Goal: Obtain resource: Download file/media

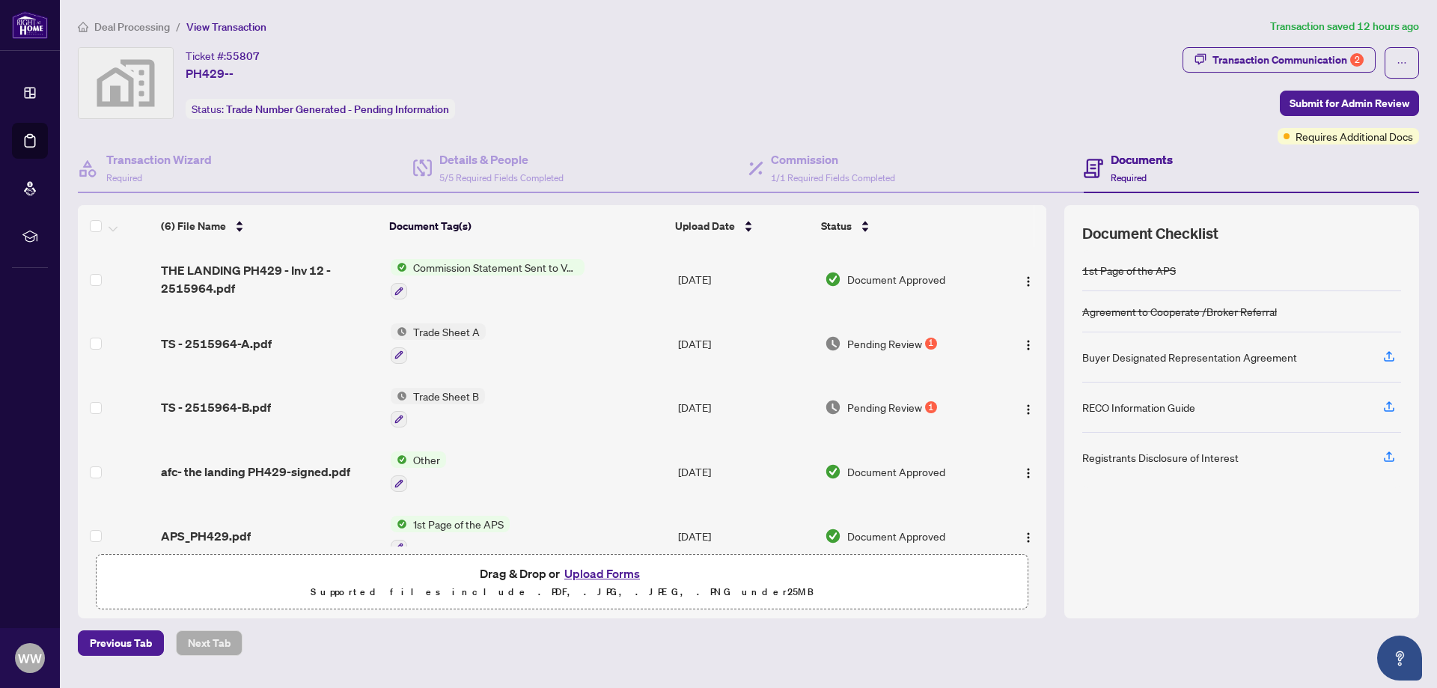
click at [571, 269] on span "Commission Statement Sent to Vendor" at bounding box center [495, 267] width 177 height 16
click at [1023, 344] on img "button" at bounding box center [1029, 345] width 12 height 12
click at [435, 396] on span "Trade Sheet B" at bounding box center [446, 396] width 78 height 16
click at [448, 393] on span "Trade Sheet B" at bounding box center [446, 396] width 78 height 16
click at [397, 415] on icon "button" at bounding box center [399, 419] width 9 height 9
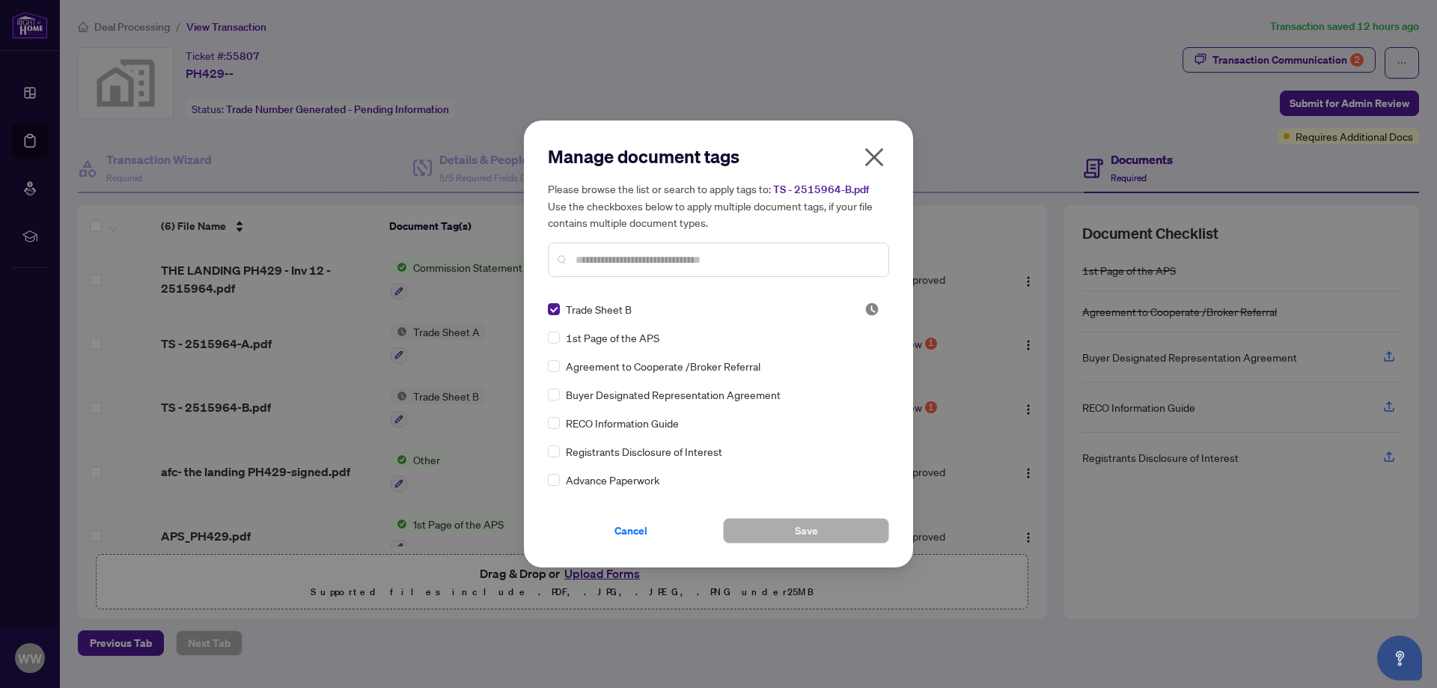
click at [675, 261] on input "text" at bounding box center [726, 260] width 301 height 16
click at [876, 159] on icon "close" at bounding box center [874, 157] width 19 height 19
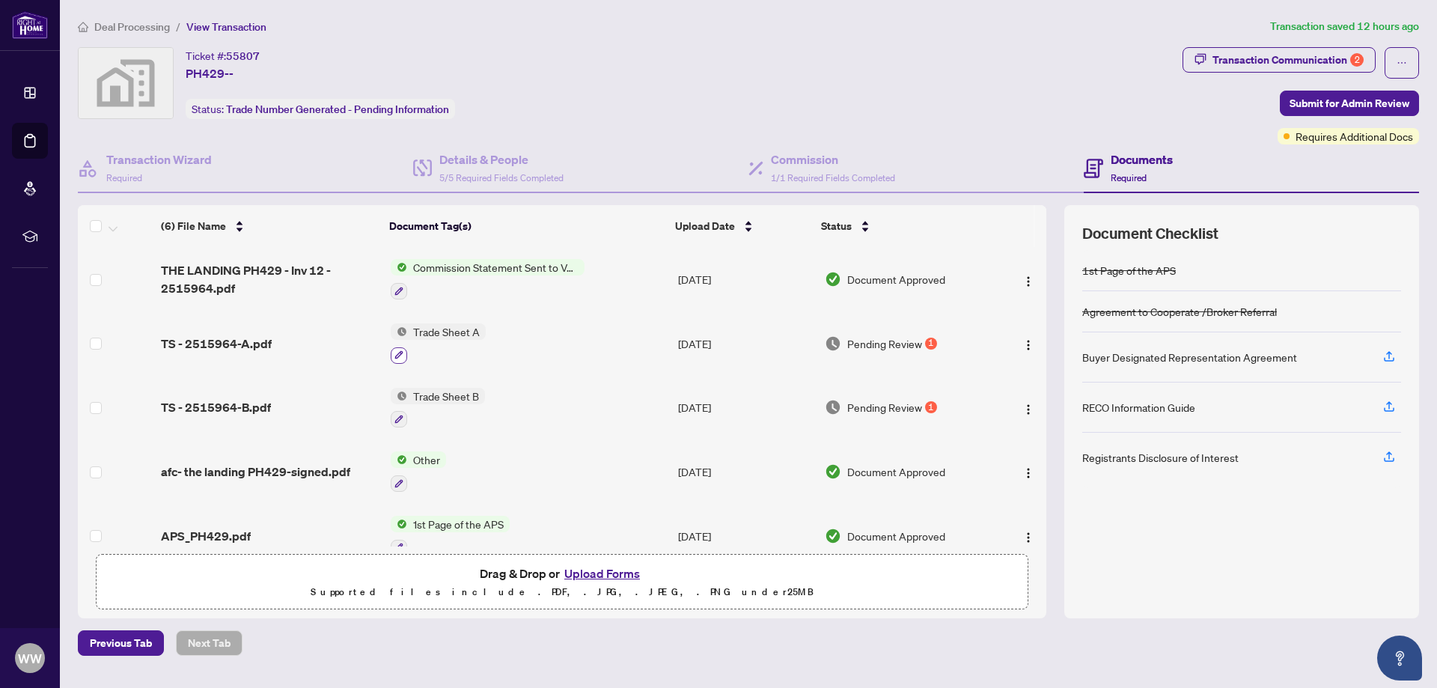
click at [400, 356] on icon "button" at bounding box center [399, 354] width 9 height 9
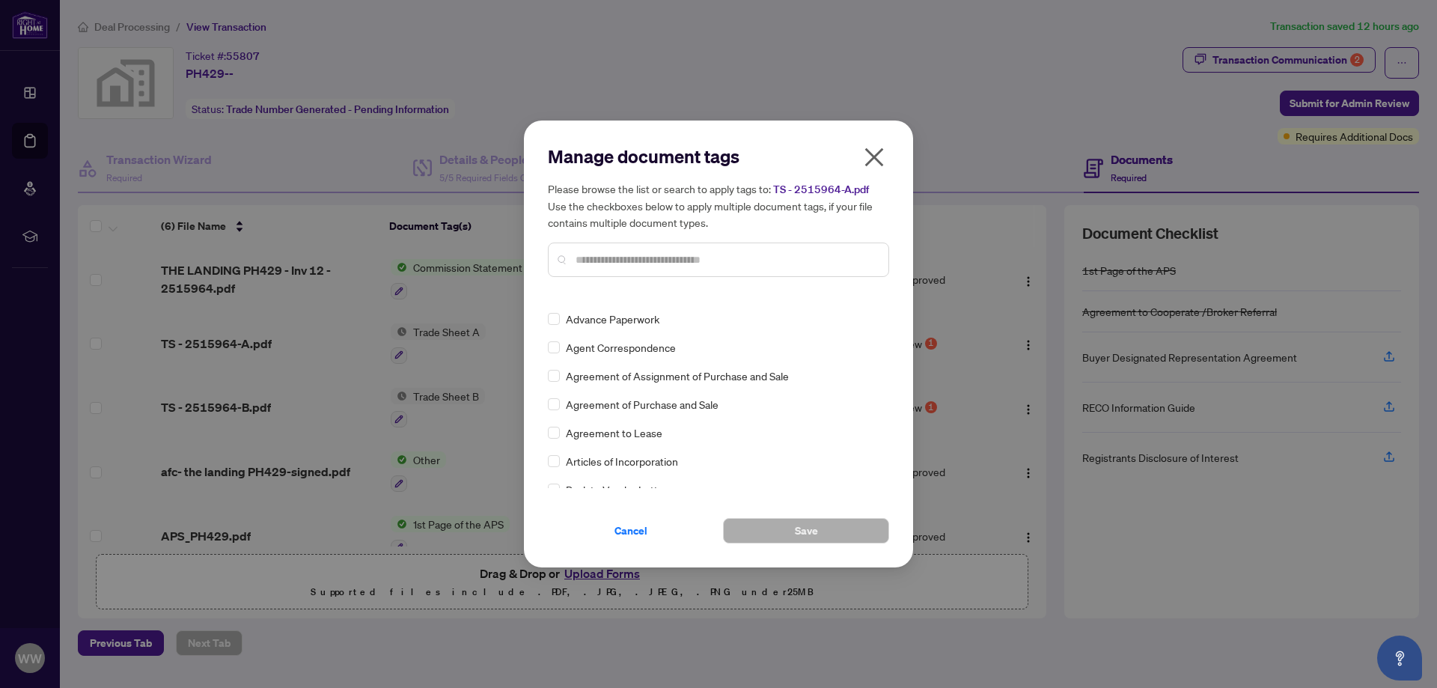
scroll to position [75, 0]
click at [872, 163] on icon "close" at bounding box center [874, 157] width 24 height 24
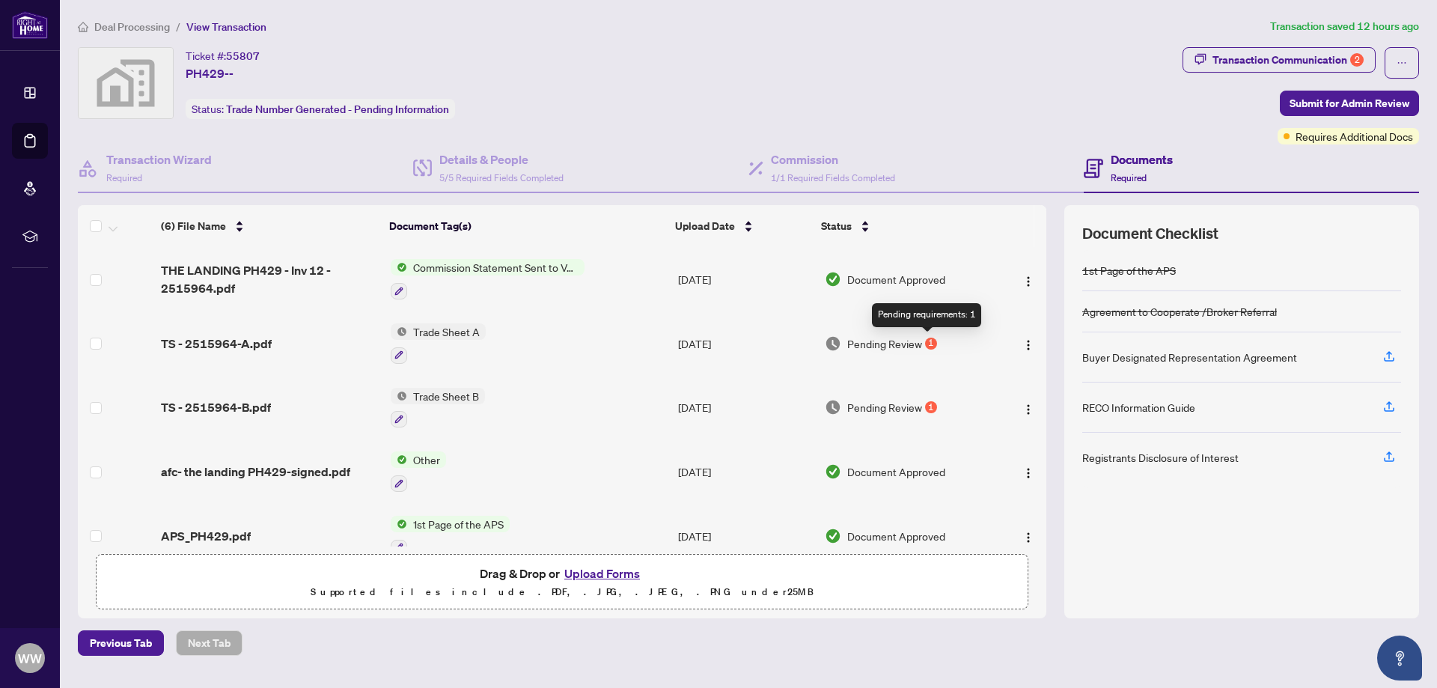
click at [927, 344] on div "1" at bounding box center [931, 344] width 12 height 12
click at [902, 409] on span "Pending Review" at bounding box center [884, 407] width 75 height 16
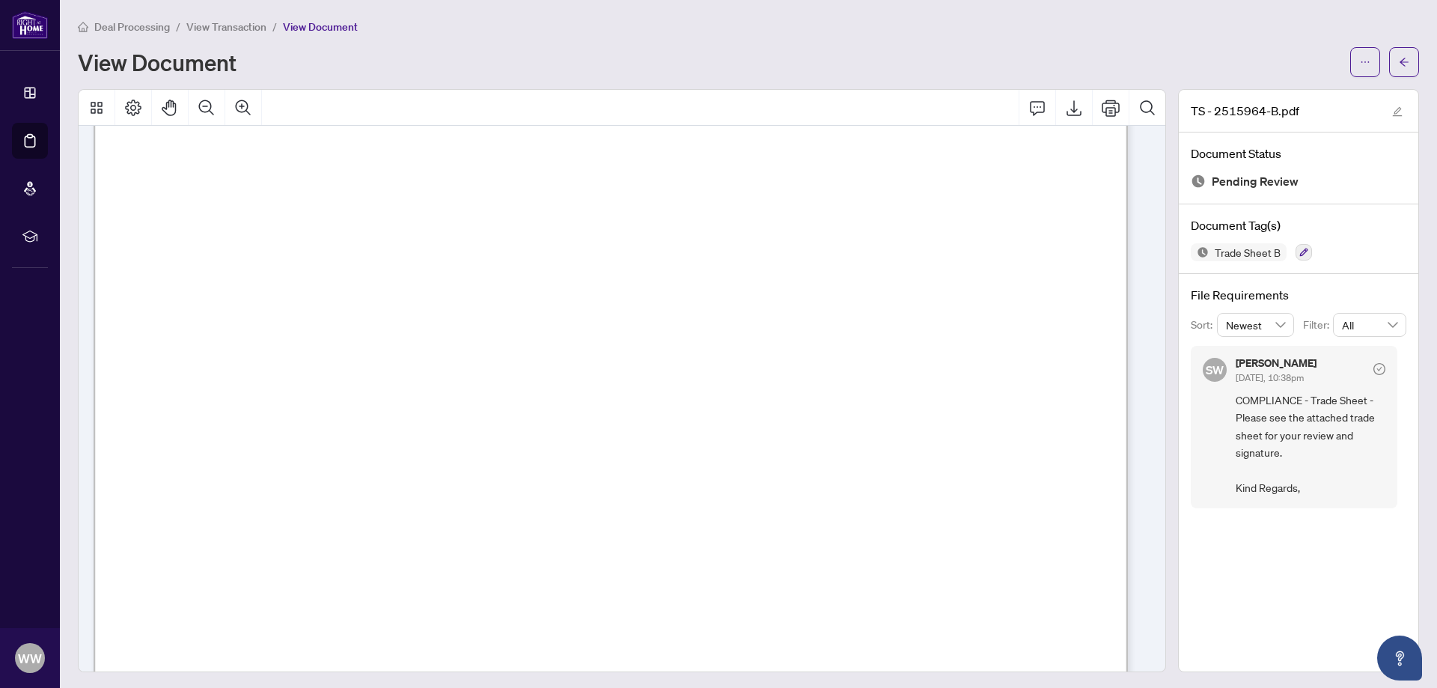
scroll to position [225, 0]
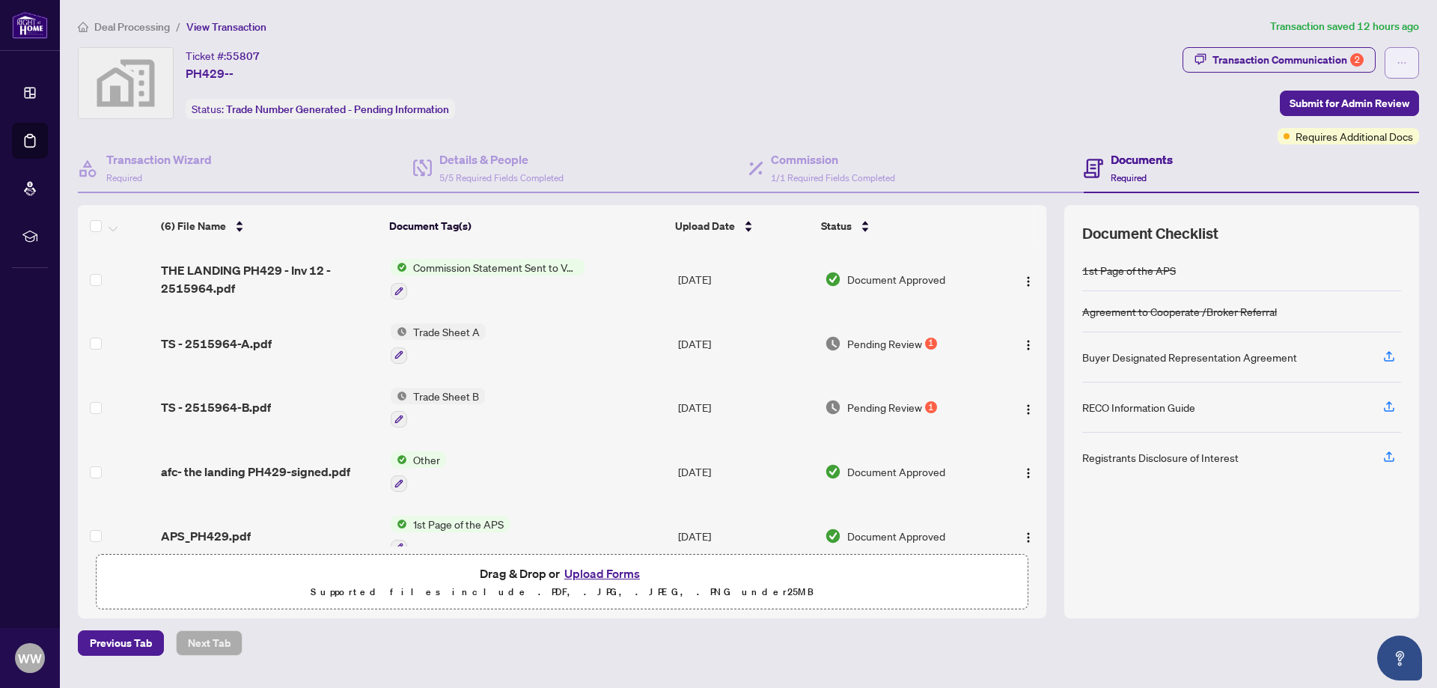
click at [1397, 64] on icon "ellipsis" at bounding box center [1402, 63] width 10 height 10
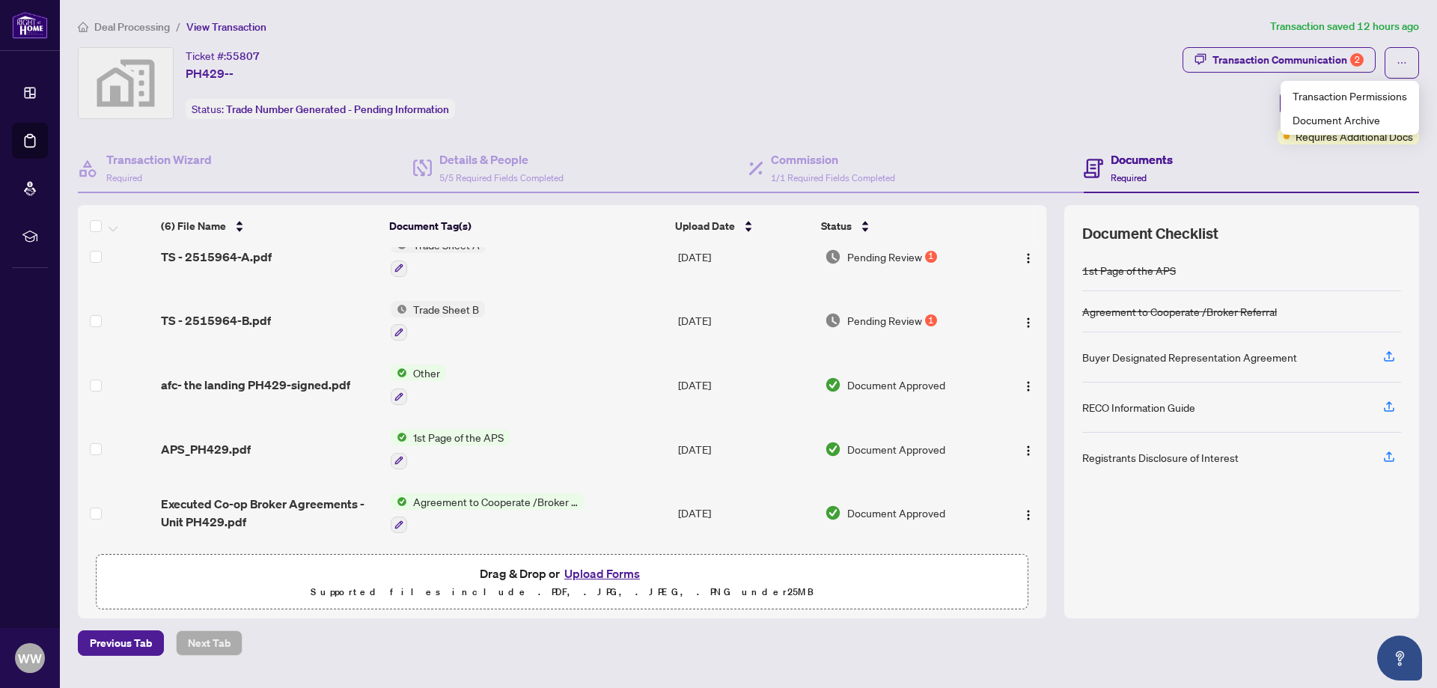
scroll to position [89, 0]
click at [130, 642] on span "Previous Tab" at bounding box center [121, 643] width 62 height 24
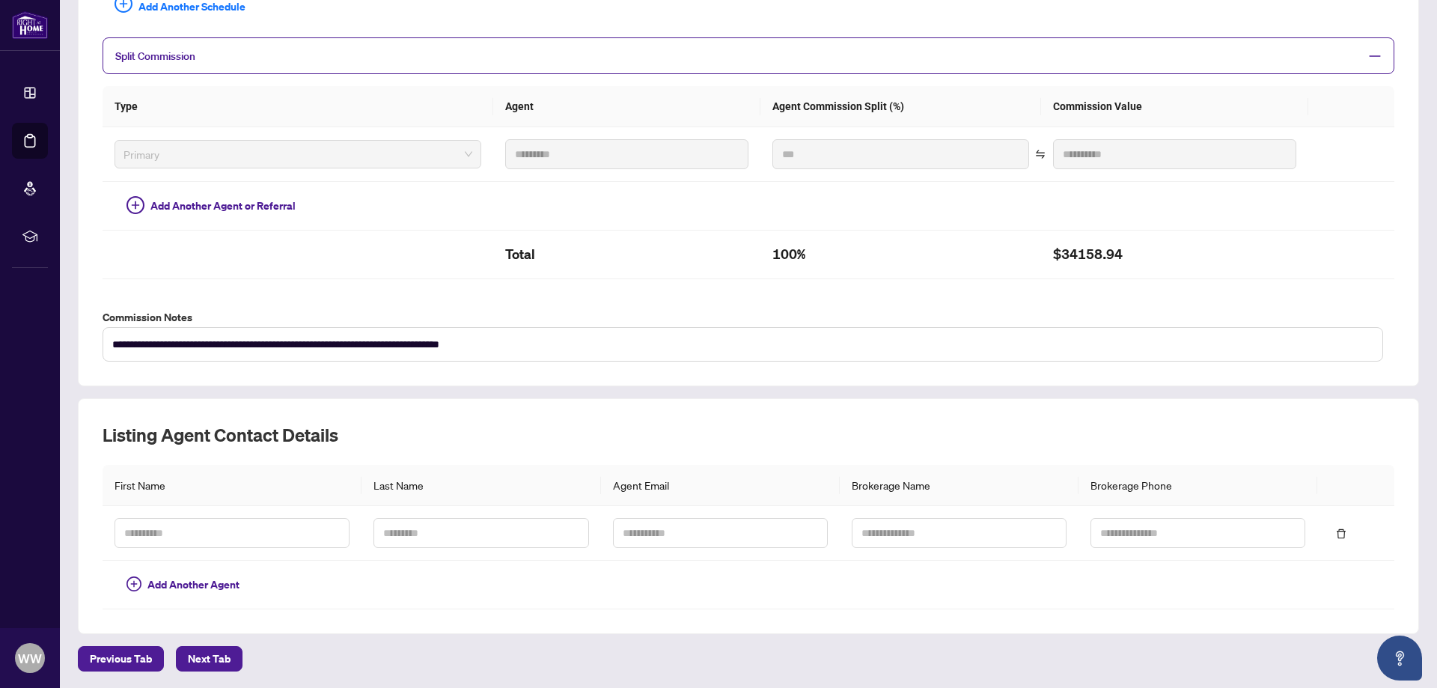
scroll to position [92, 0]
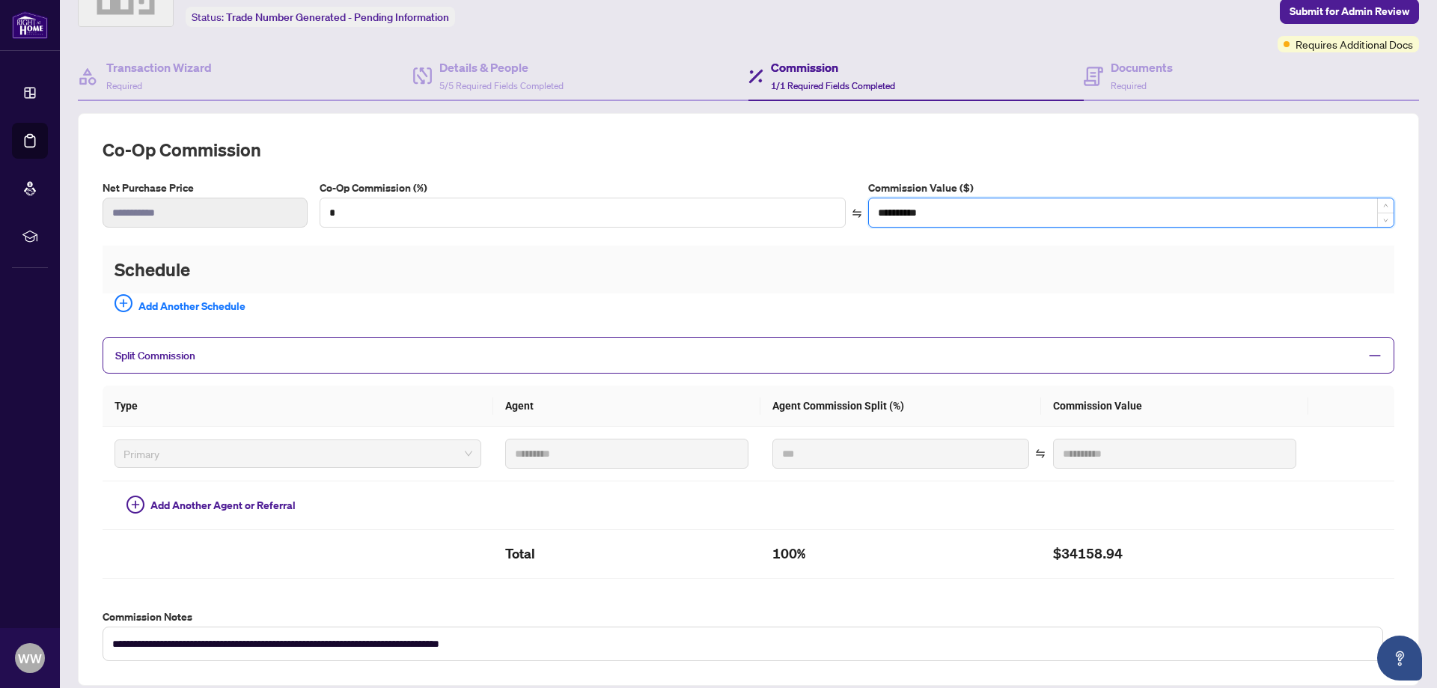
drag, startPoint x: 936, startPoint y: 210, endPoint x: 877, endPoint y: 207, distance: 58.4
click at [877, 207] on input "**********" at bounding box center [1131, 212] width 525 height 28
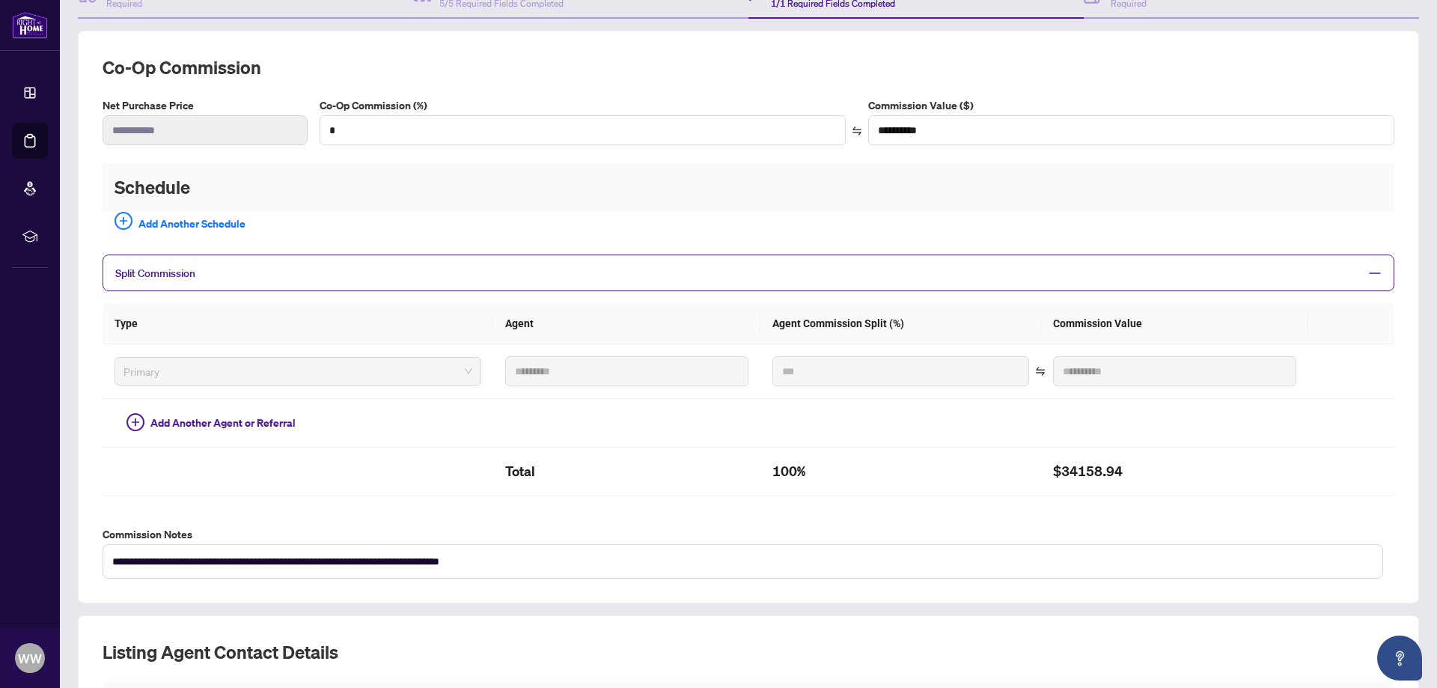
scroll to position [167, 0]
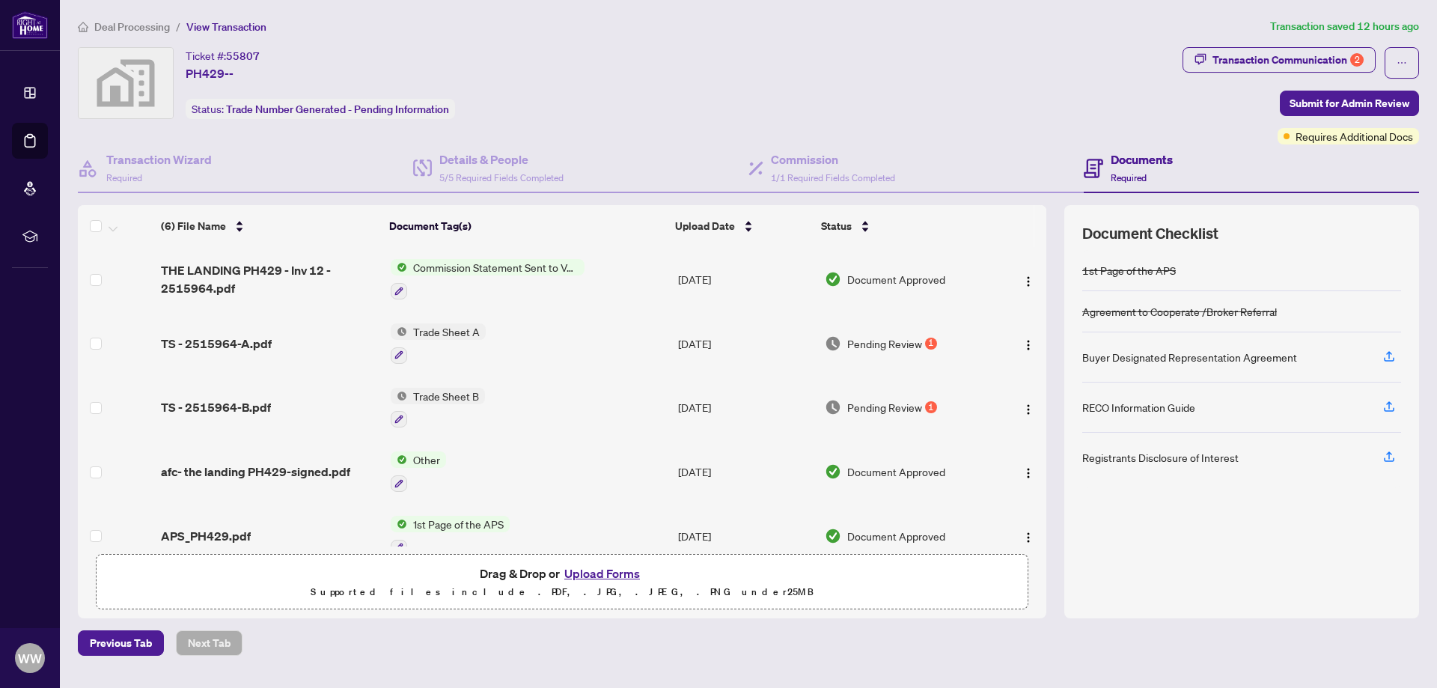
click at [538, 267] on span "Commission Statement Sent to Vendor" at bounding box center [495, 267] width 177 height 16
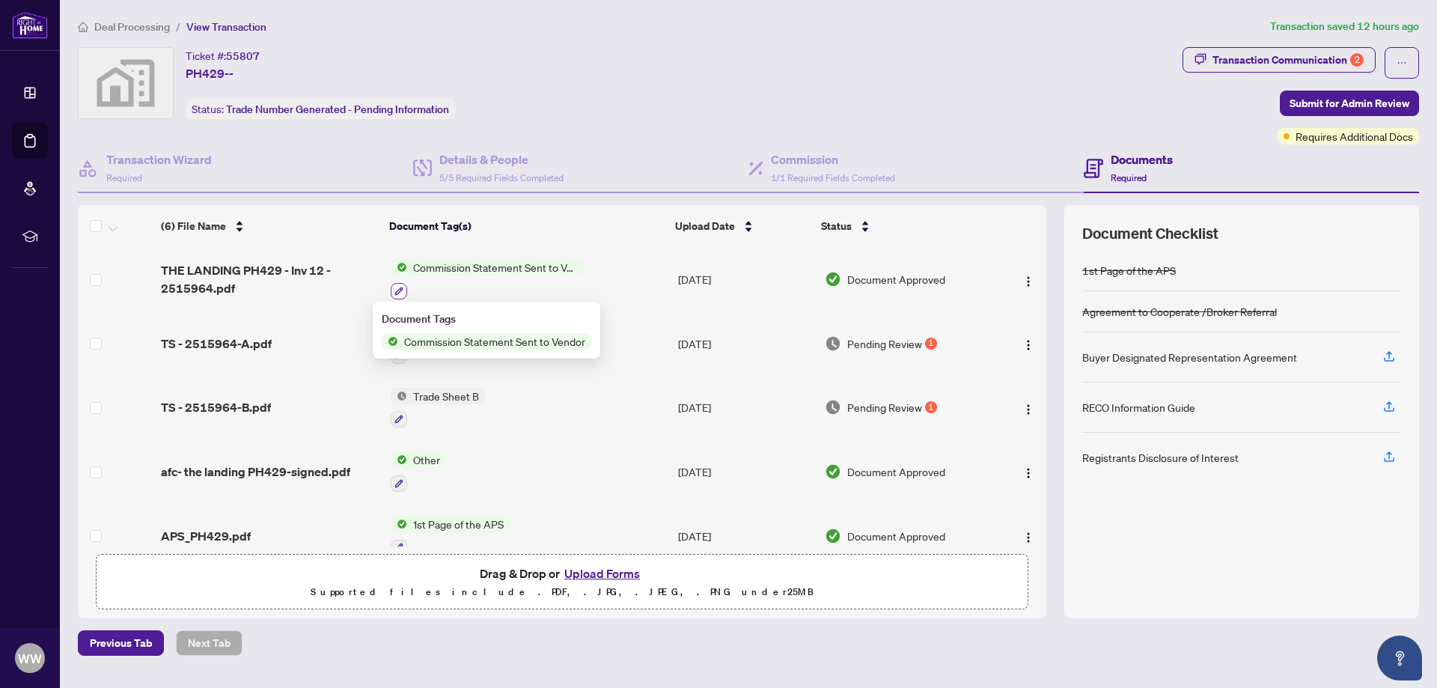
click at [395, 290] on icon "button" at bounding box center [399, 291] width 9 height 9
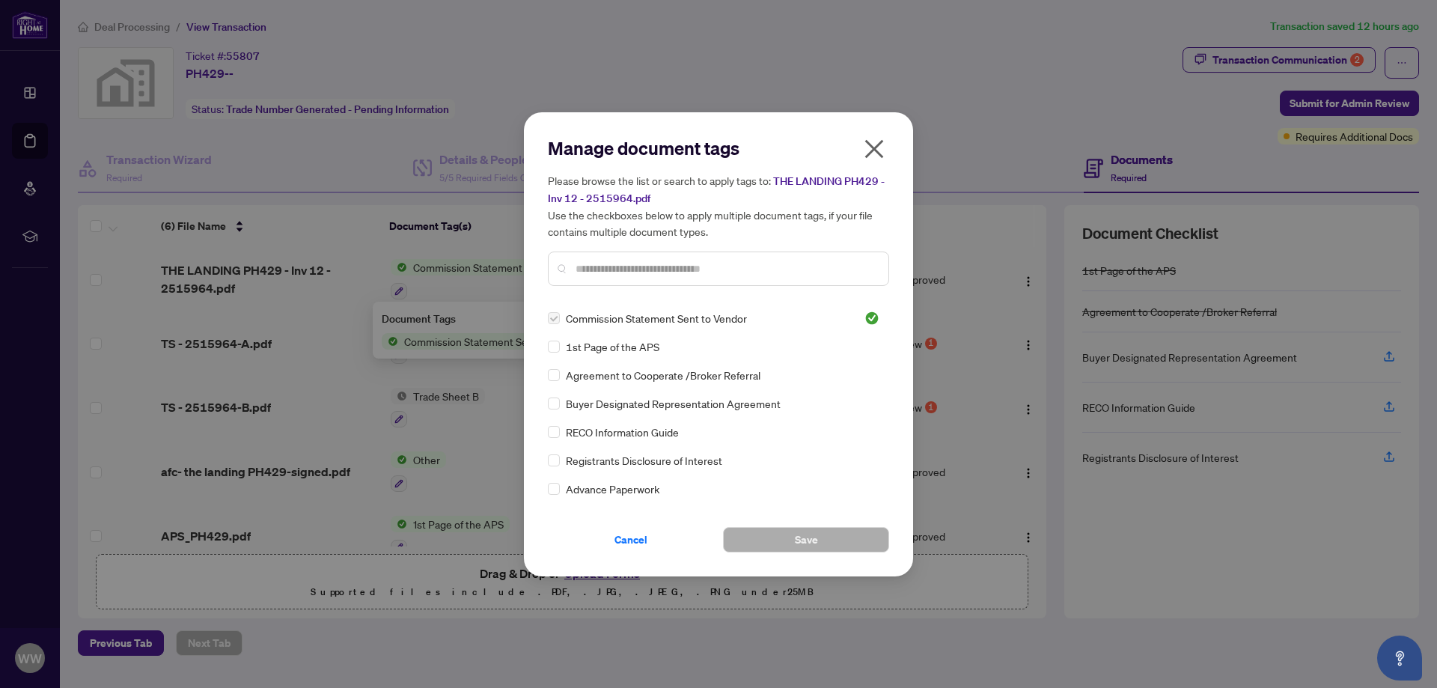
click at [875, 150] on icon "close" at bounding box center [874, 148] width 19 height 19
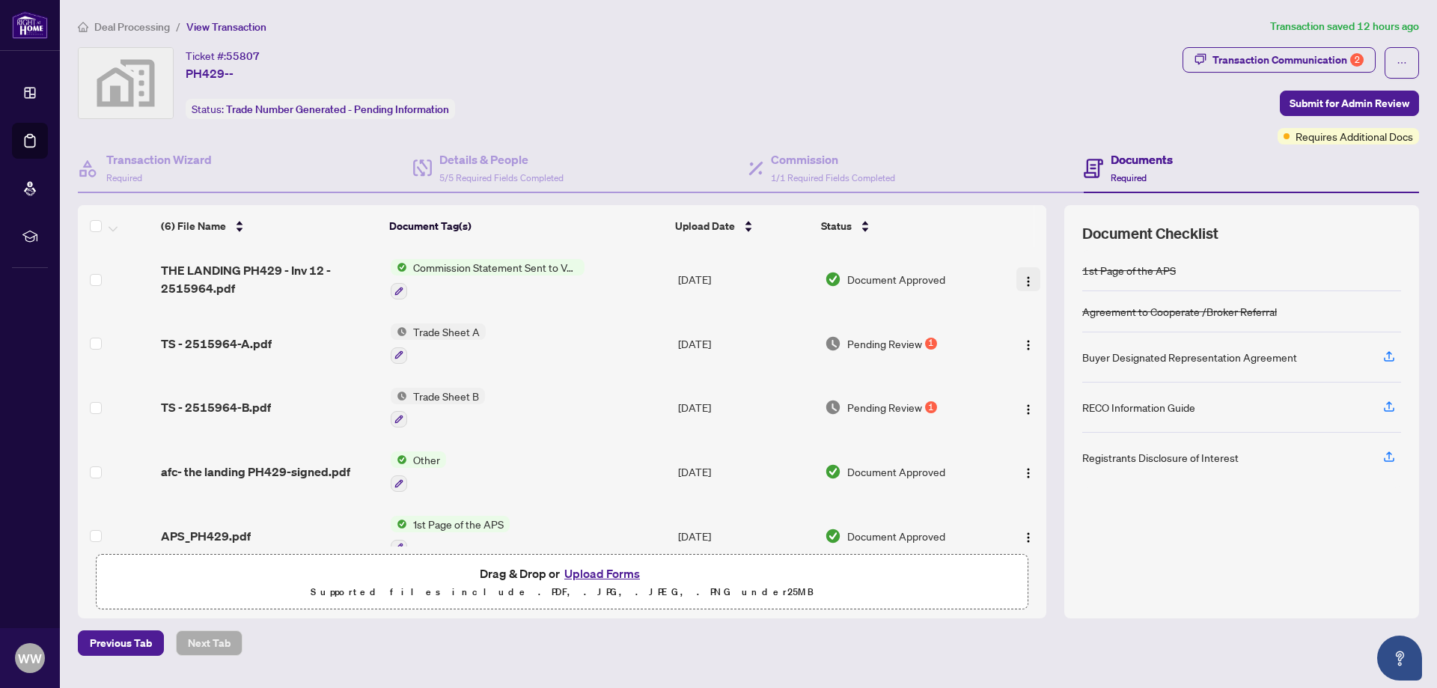
click at [1023, 280] on img "button" at bounding box center [1029, 282] width 12 height 12
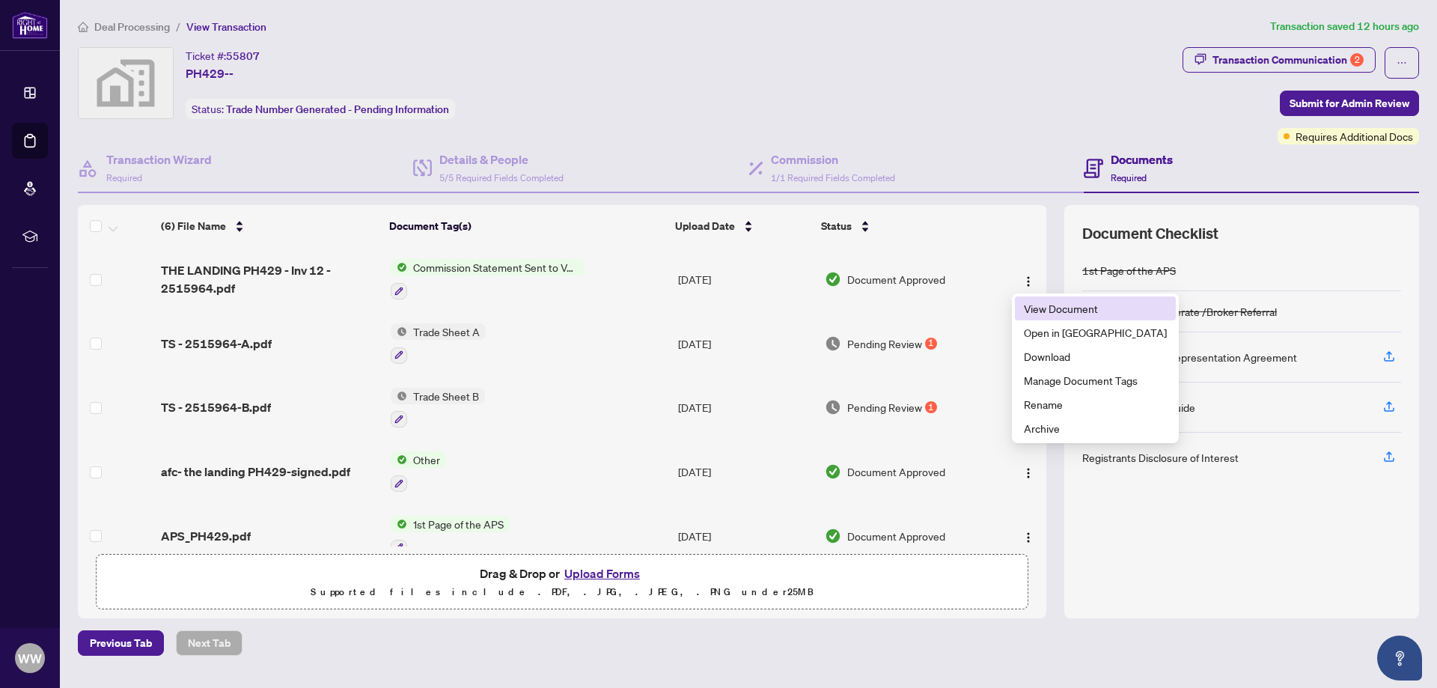
click at [1061, 310] on span "View Document" at bounding box center [1095, 308] width 143 height 16
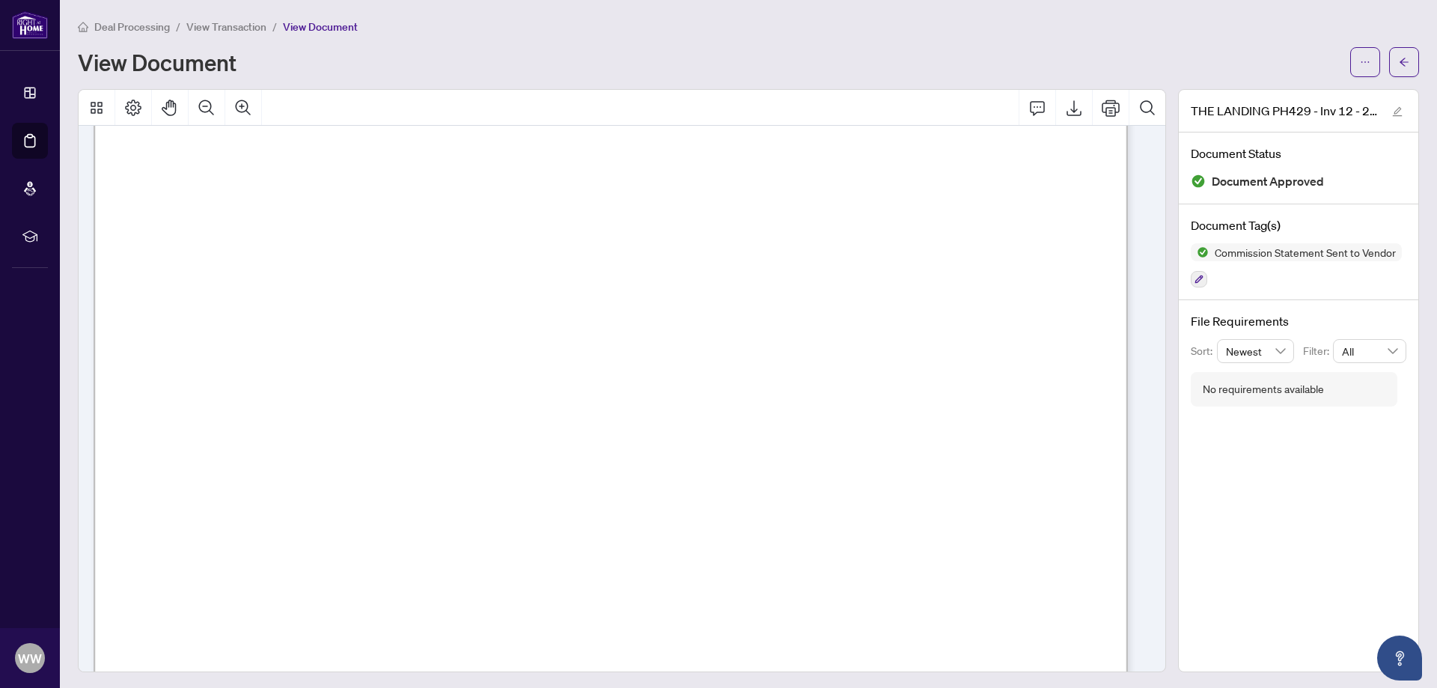
scroll to position [2196, 0]
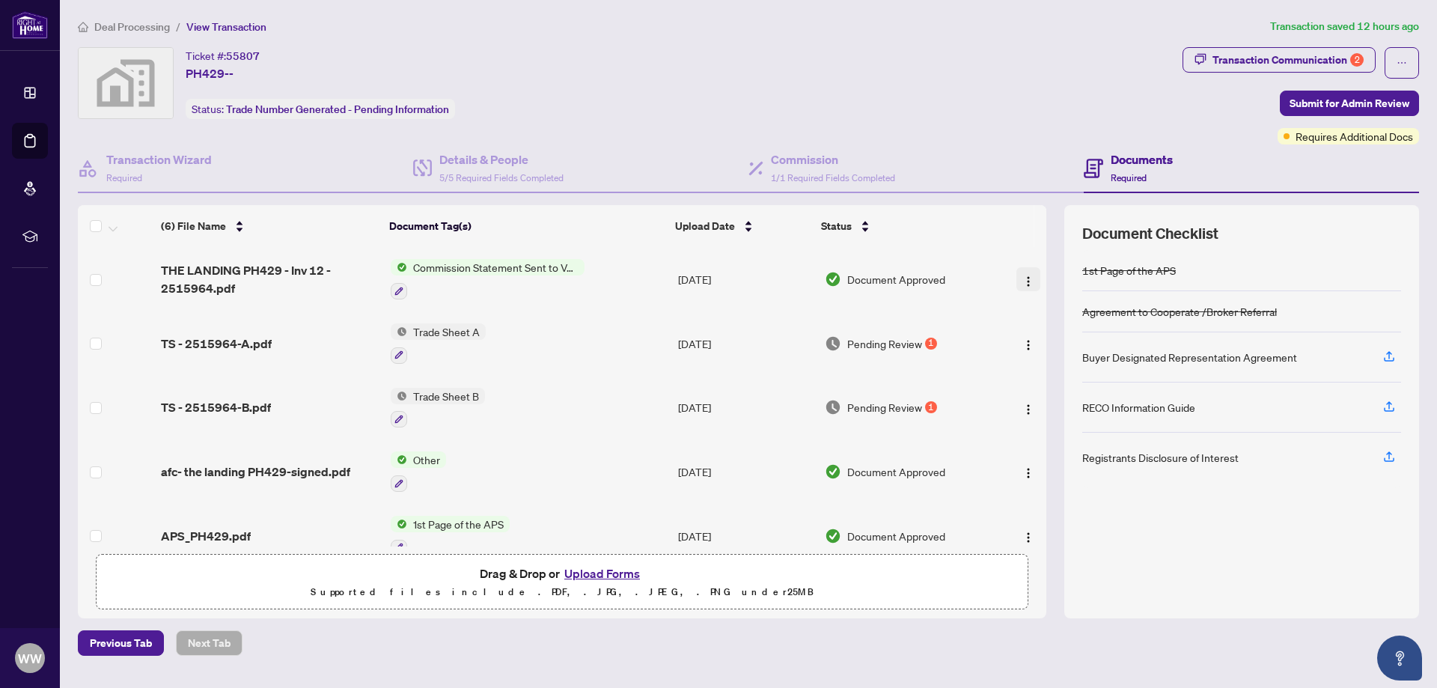
click at [1023, 279] on img "button" at bounding box center [1029, 282] width 12 height 12
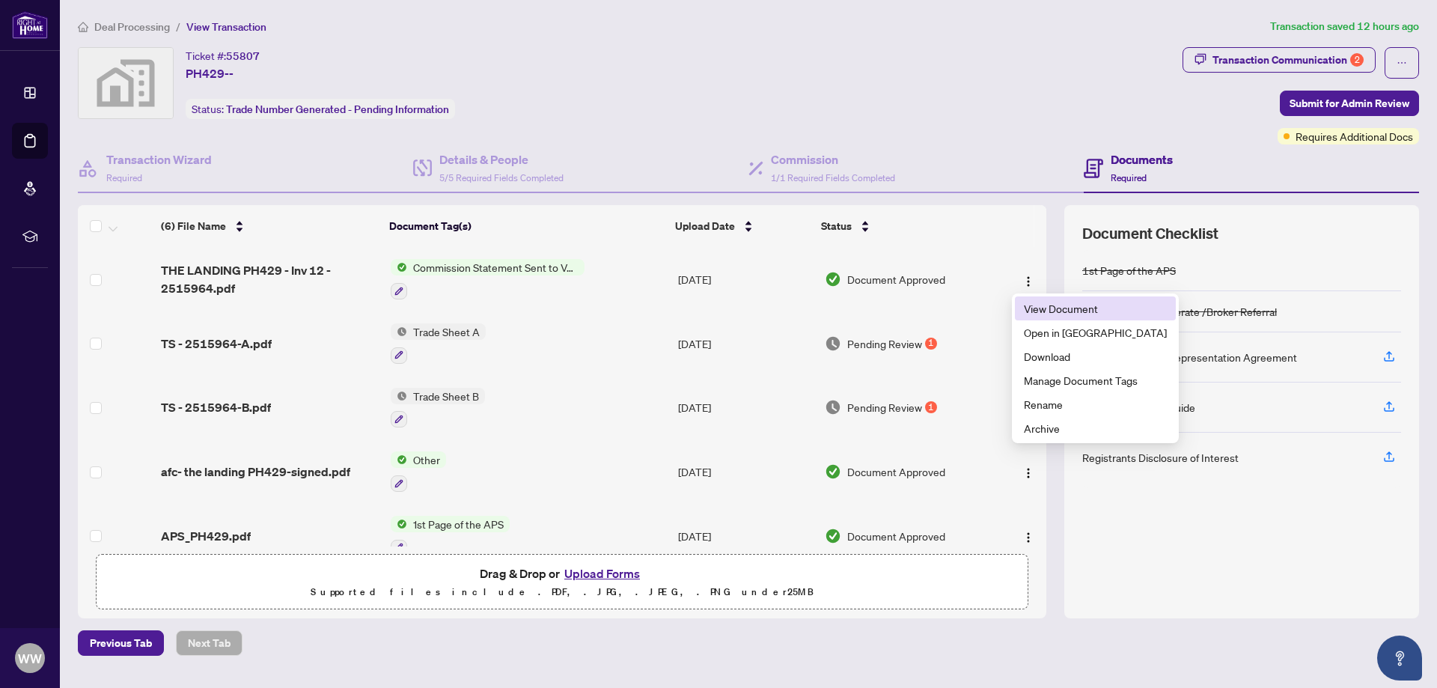
click at [1048, 311] on span "View Document" at bounding box center [1095, 308] width 143 height 16
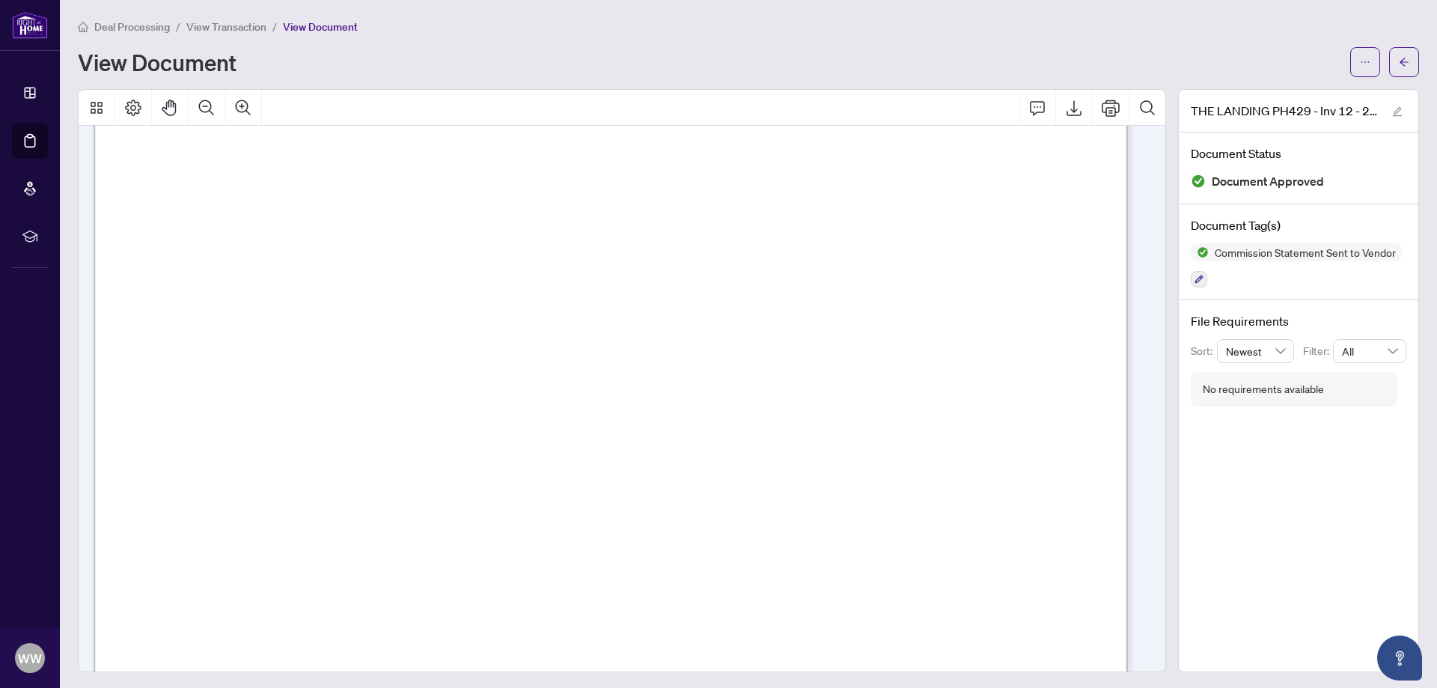
scroll to position [374, 0]
click at [1065, 112] on icon "Export" at bounding box center [1074, 108] width 18 height 18
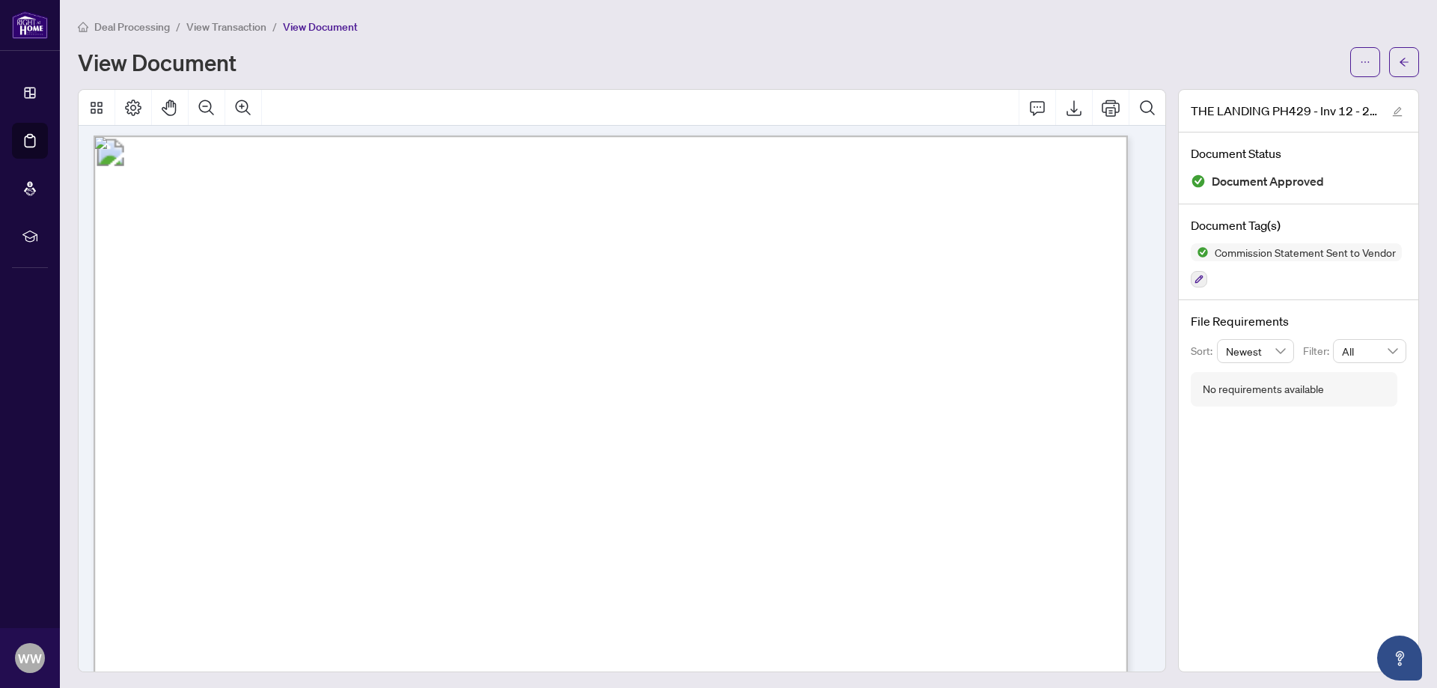
scroll to position [0, 0]
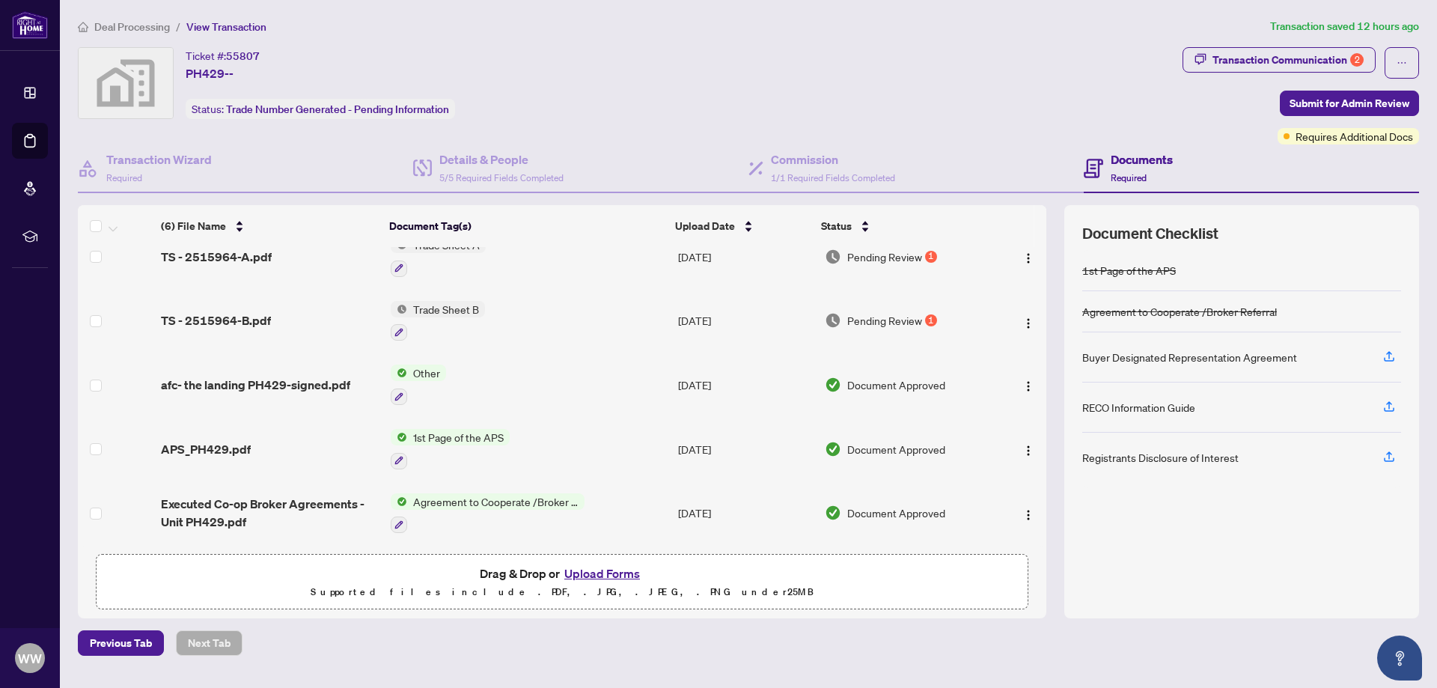
scroll to position [14, 0]
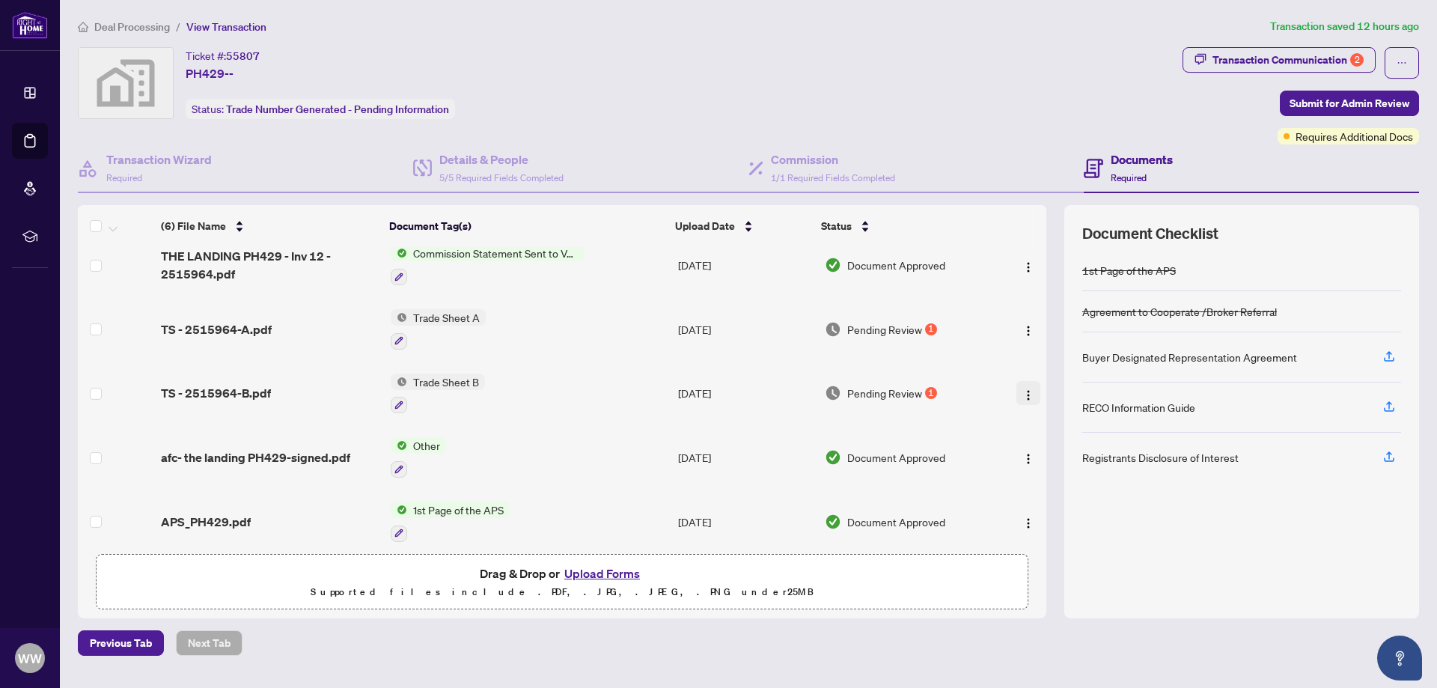
click at [1025, 395] on img "button" at bounding box center [1029, 395] width 12 height 12
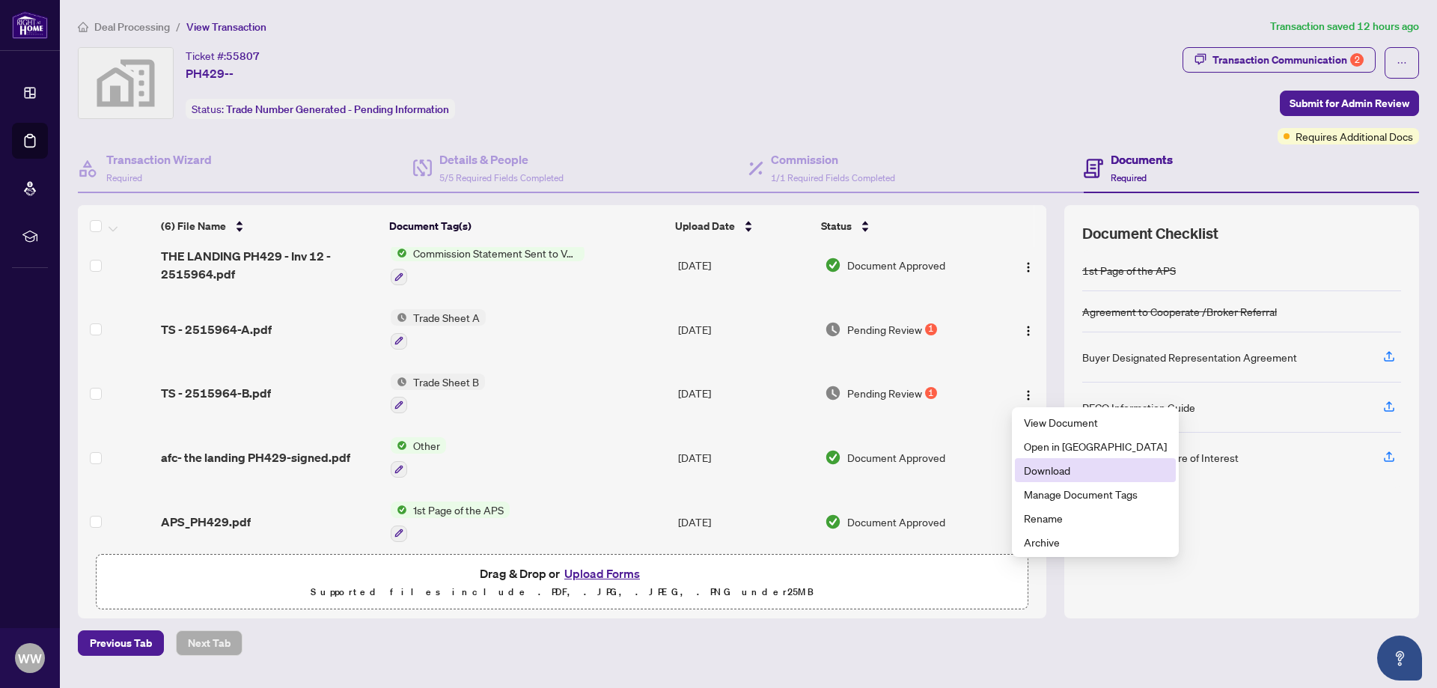
click at [1044, 475] on span "Download" at bounding box center [1095, 470] width 143 height 16
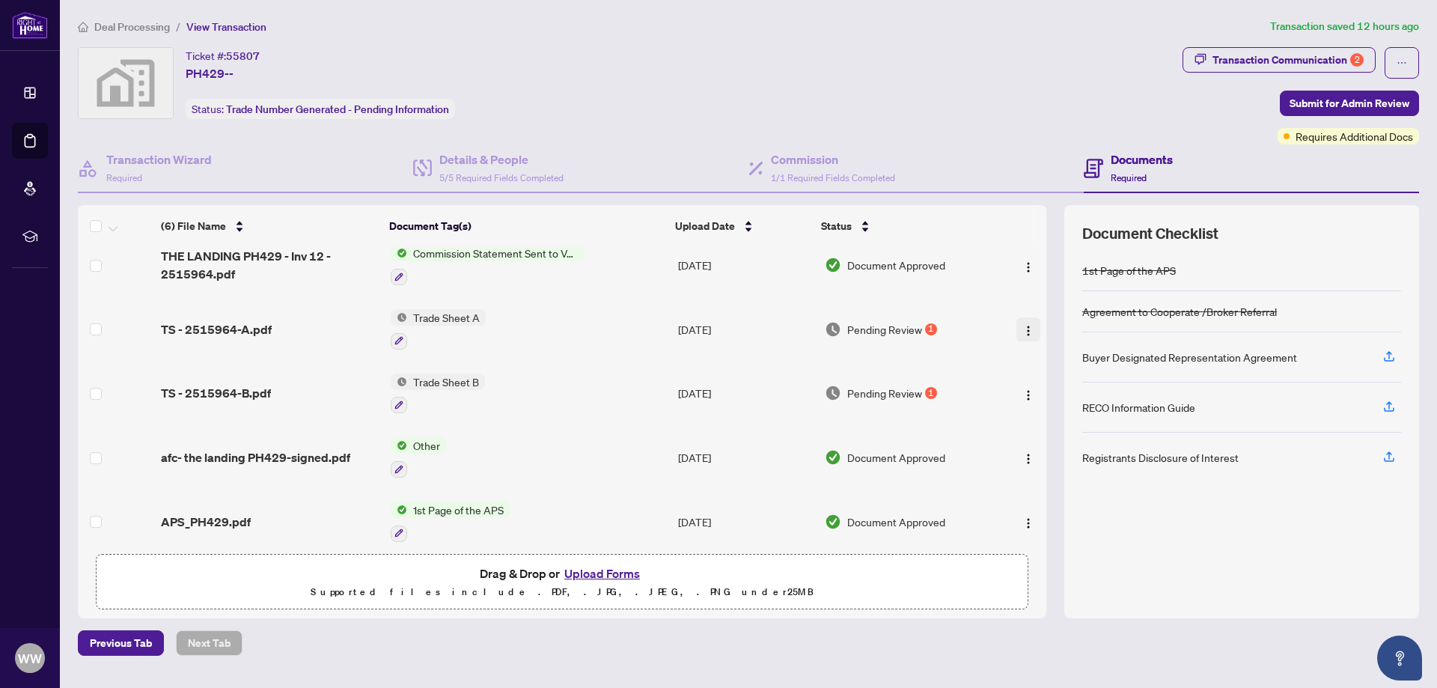
click at [1023, 326] on img "button" at bounding box center [1029, 331] width 12 height 12
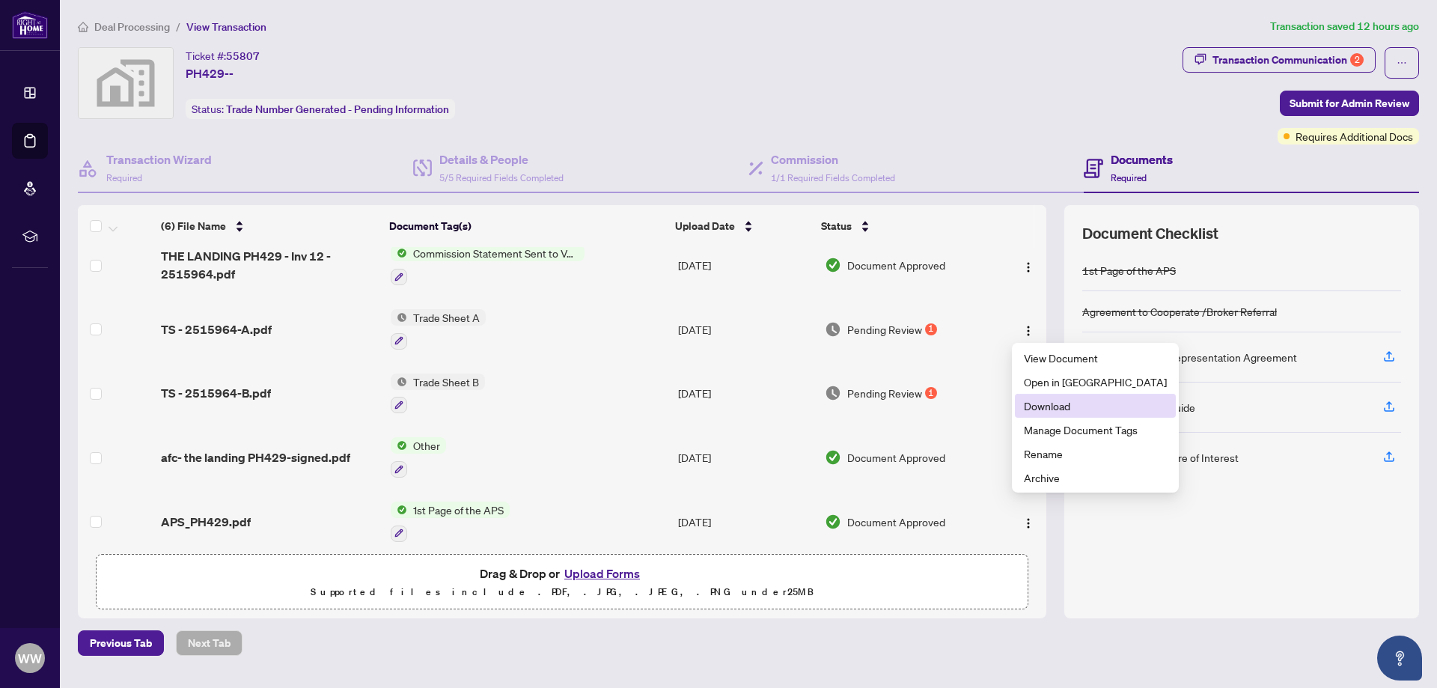
click at [1059, 407] on span "Download" at bounding box center [1095, 406] width 143 height 16
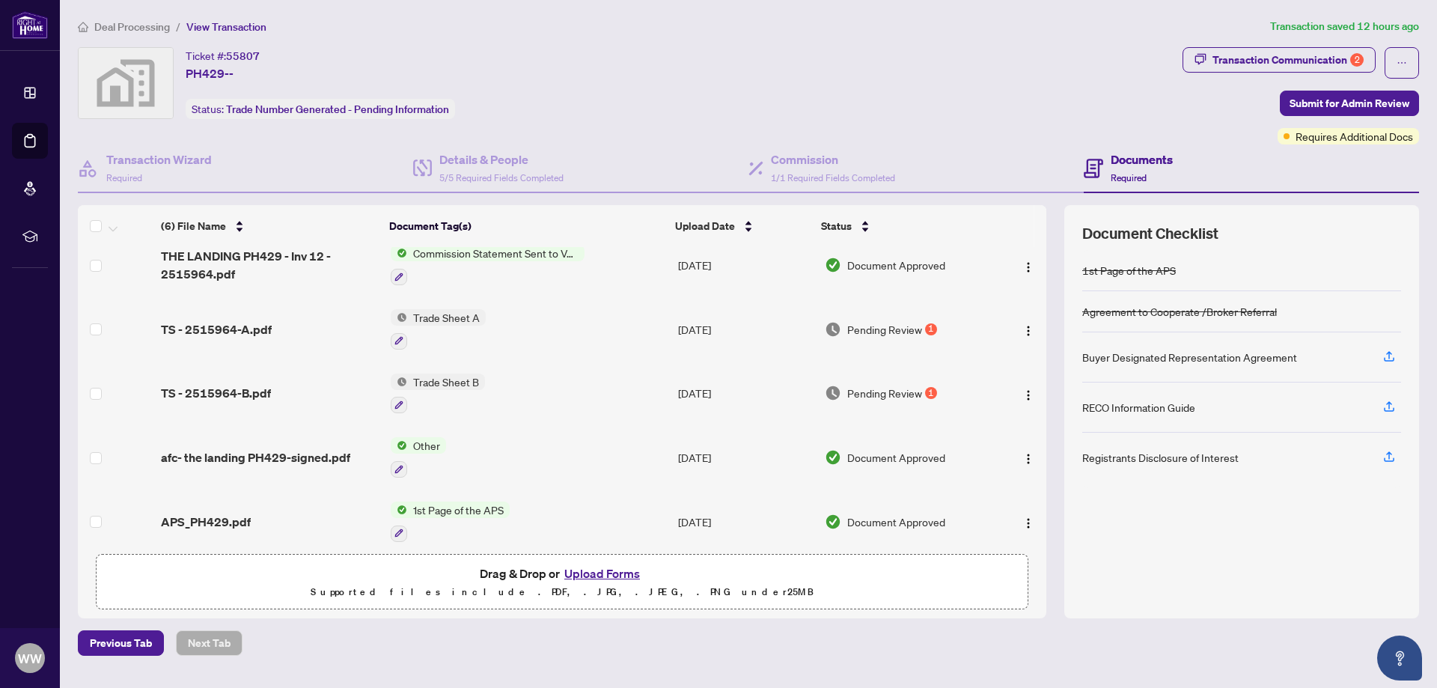
scroll to position [0, 0]
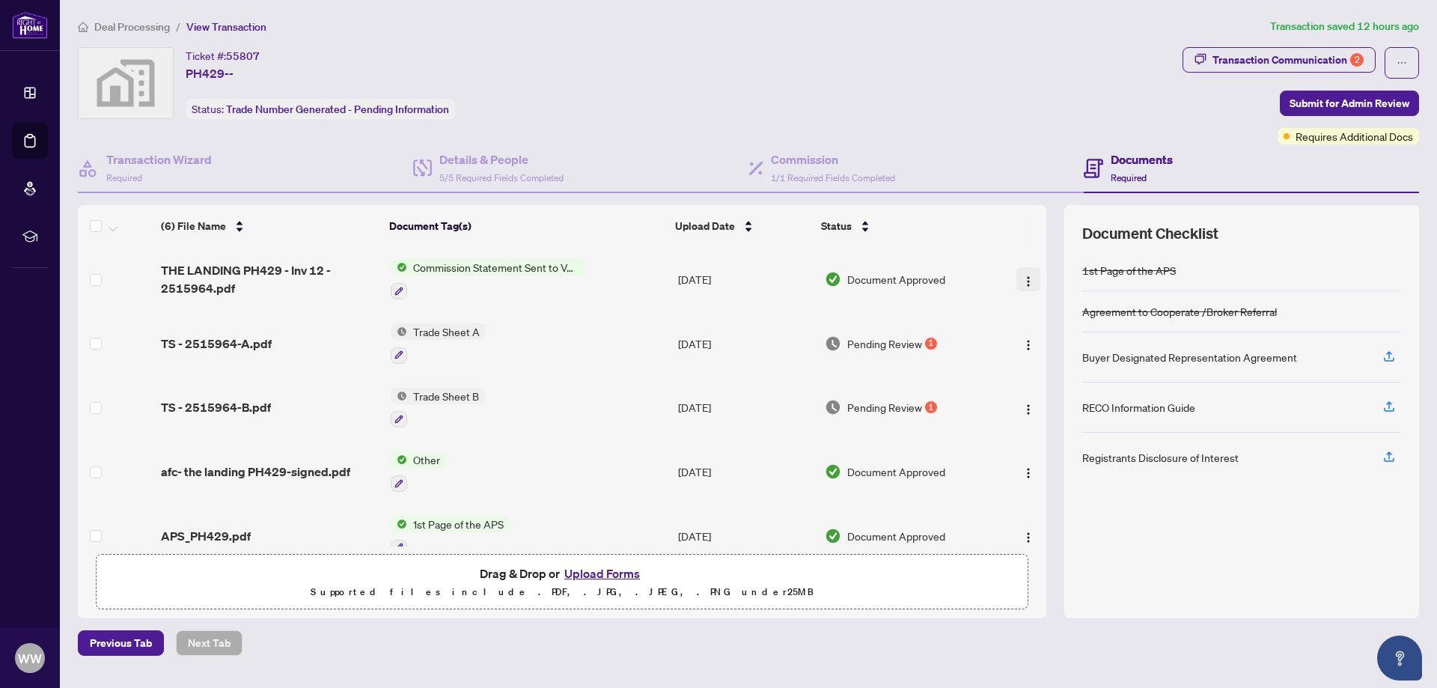
click at [1023, 279] on img "button" at bounding box center [1029, 282] width 12 height 12
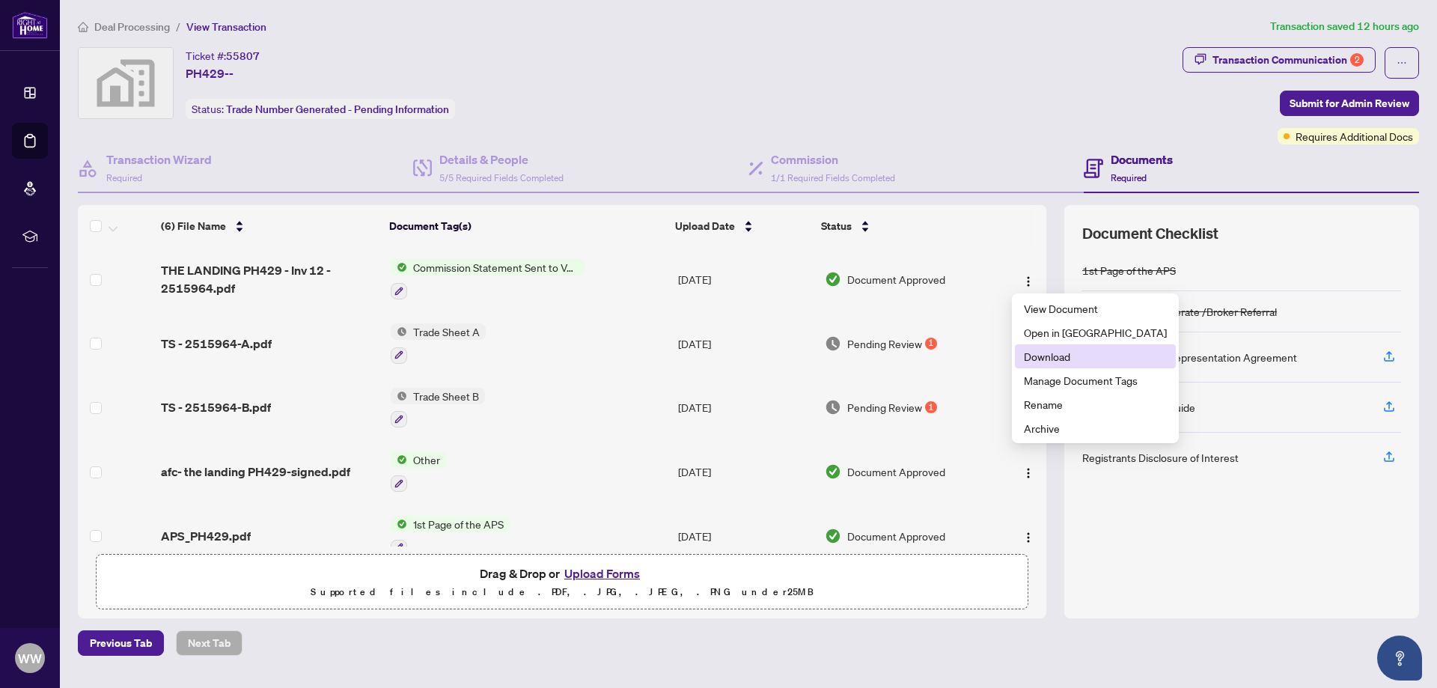
click at [1051, 357] on span "Download" at bounding box center [1095, 356] width 143 height 16
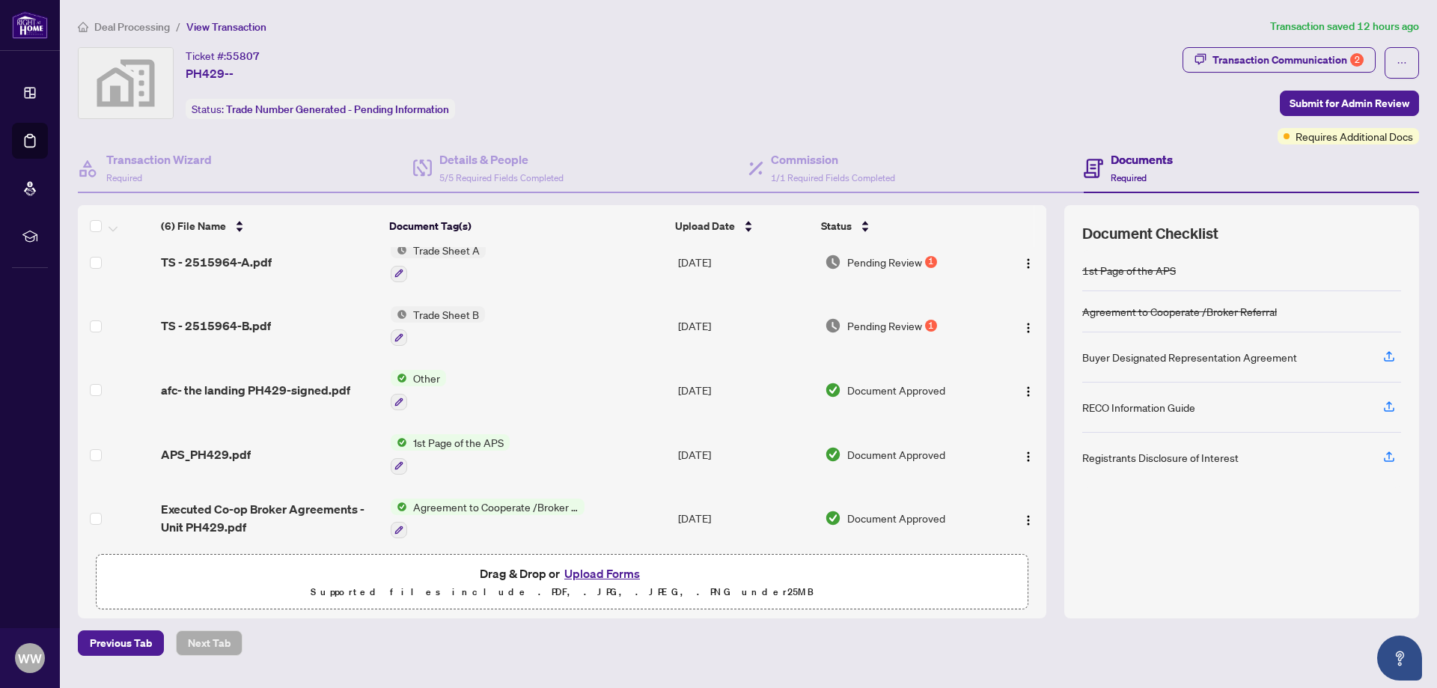
scroll to position [89, 0]
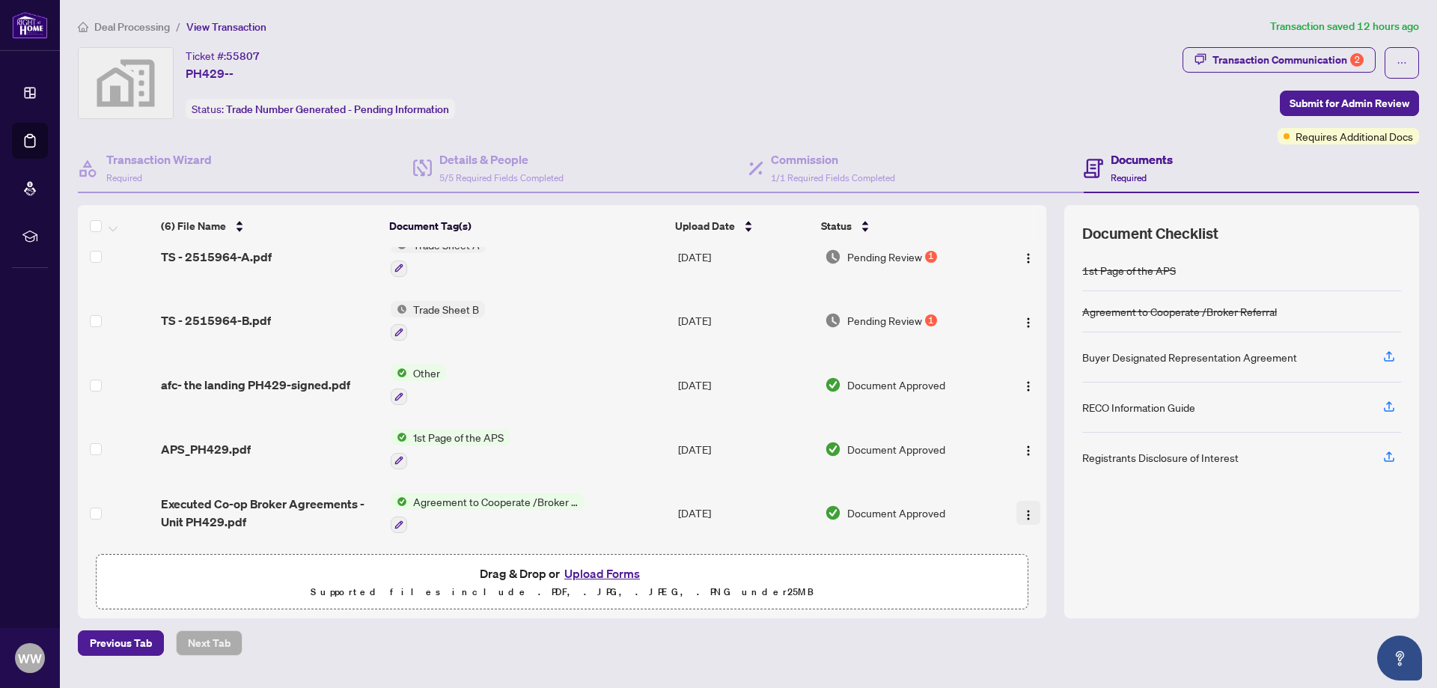
click at [1027, 514] on img "button" at bounding box center [1029, 515] width 12 height 12
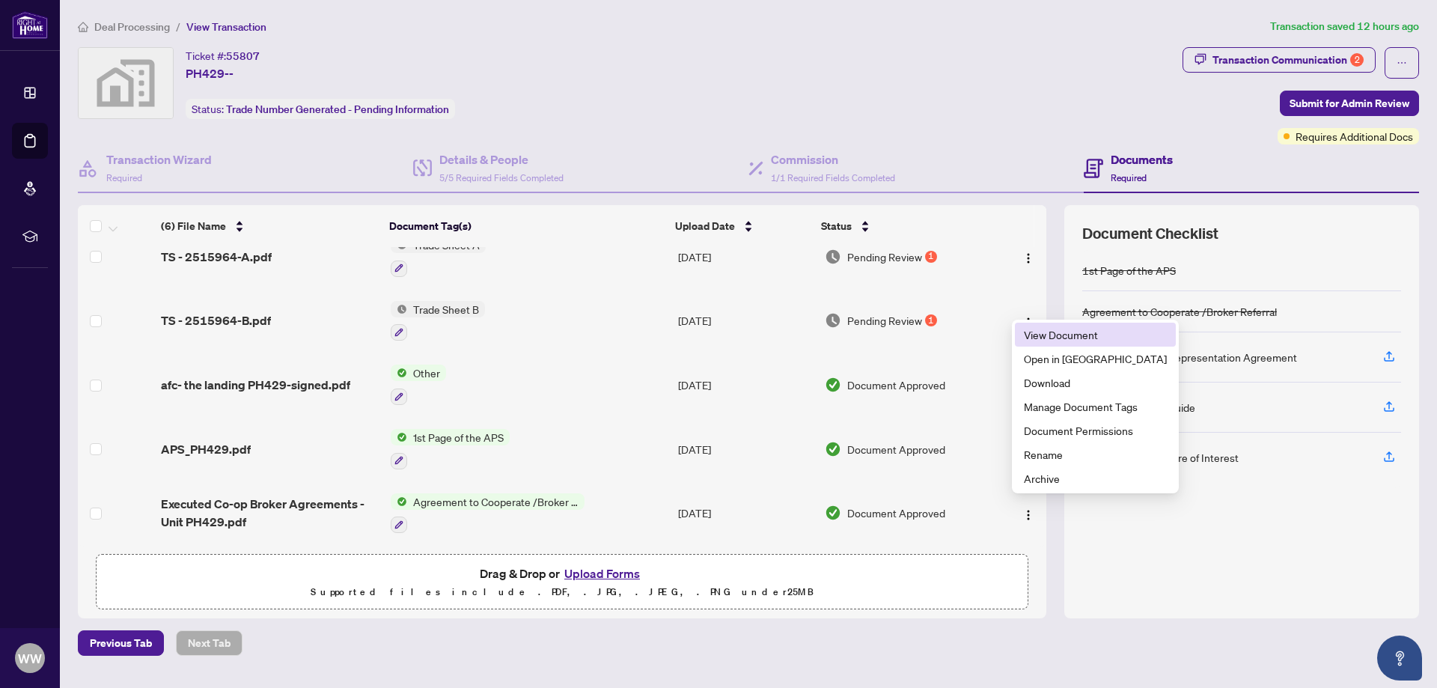
click at [1053, 339] on span "View Document" at bounding box center [1095, 334] width 143 height 16
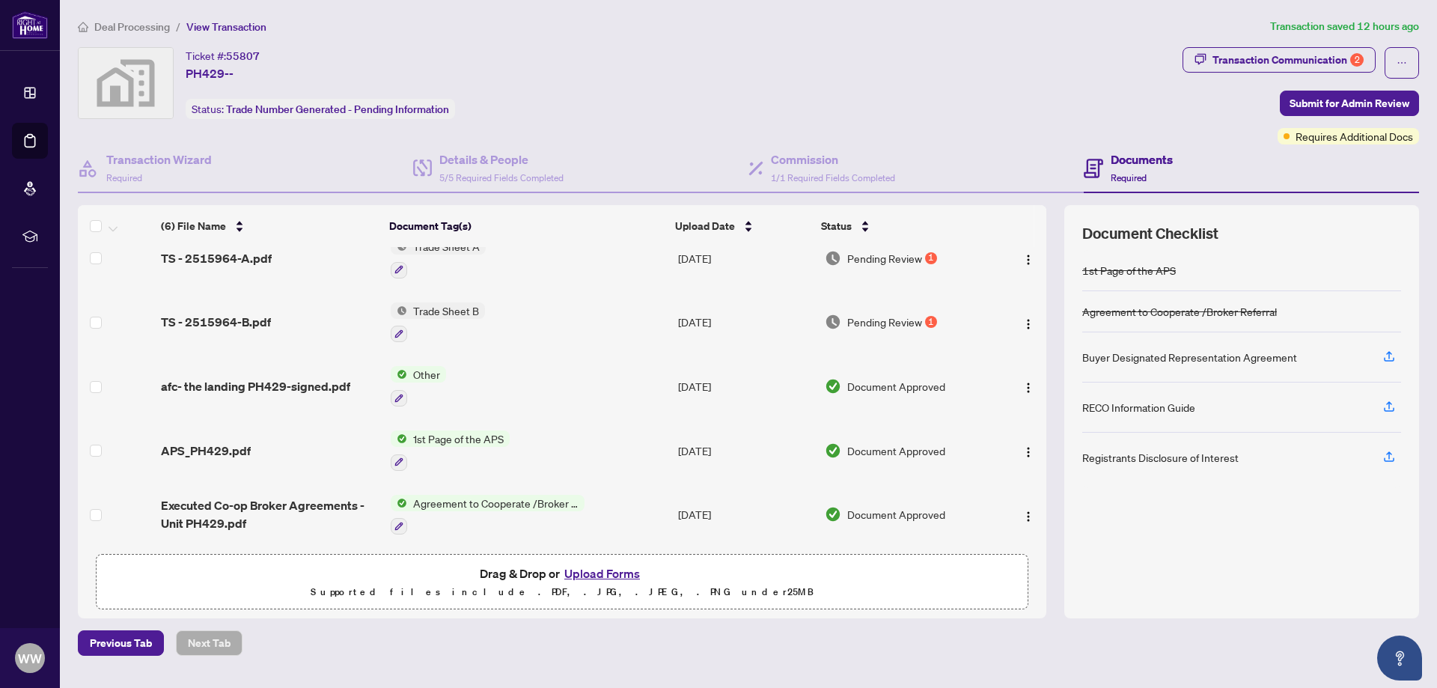
scroll to position [89, 0]
click at [451, 501] on span "Agreement to Cooperate /Broker Referral" at bounding box center [495, 501] width 177 height 16
click at [305, 502] on span "Executed Co-op Broker Agreements - Unit PH429.pdf" at bounding box center [270, 513] width 218 height 36
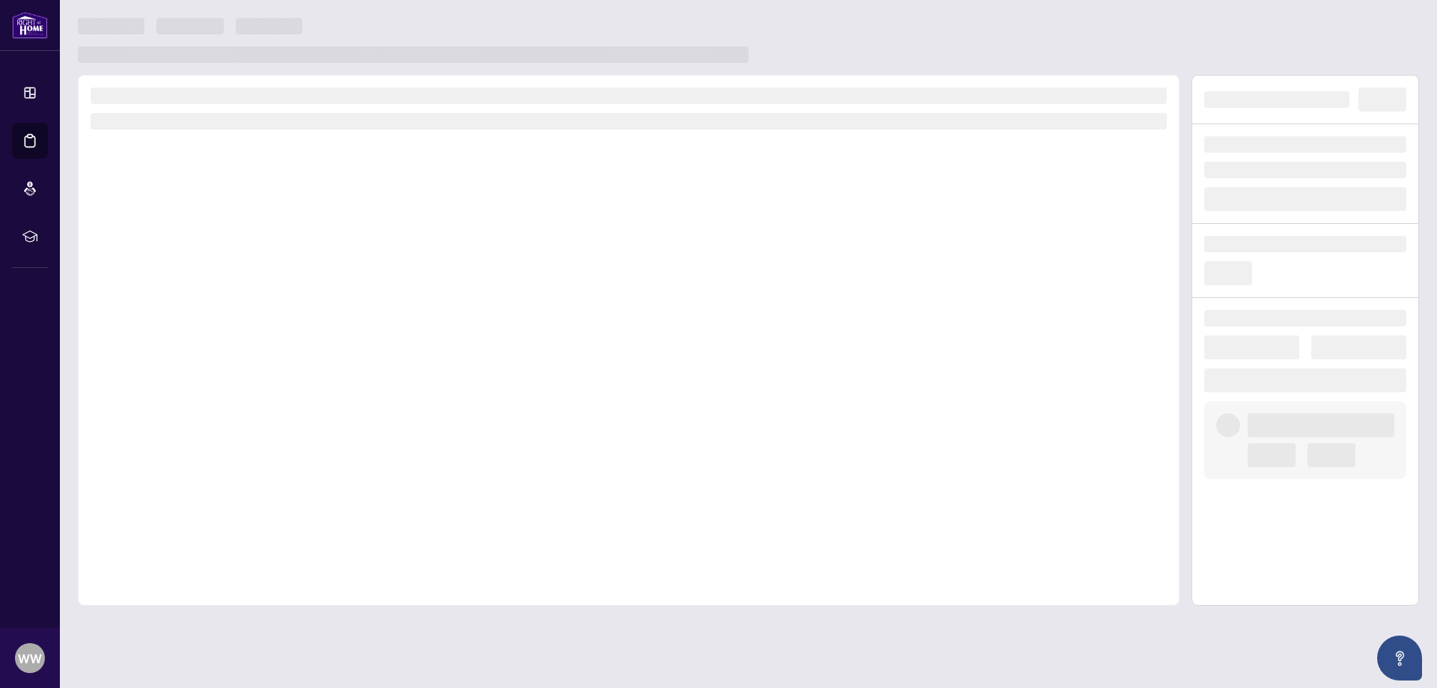
click at [305, 502] on div at bounding box center [629, 340] width 1102 height 531
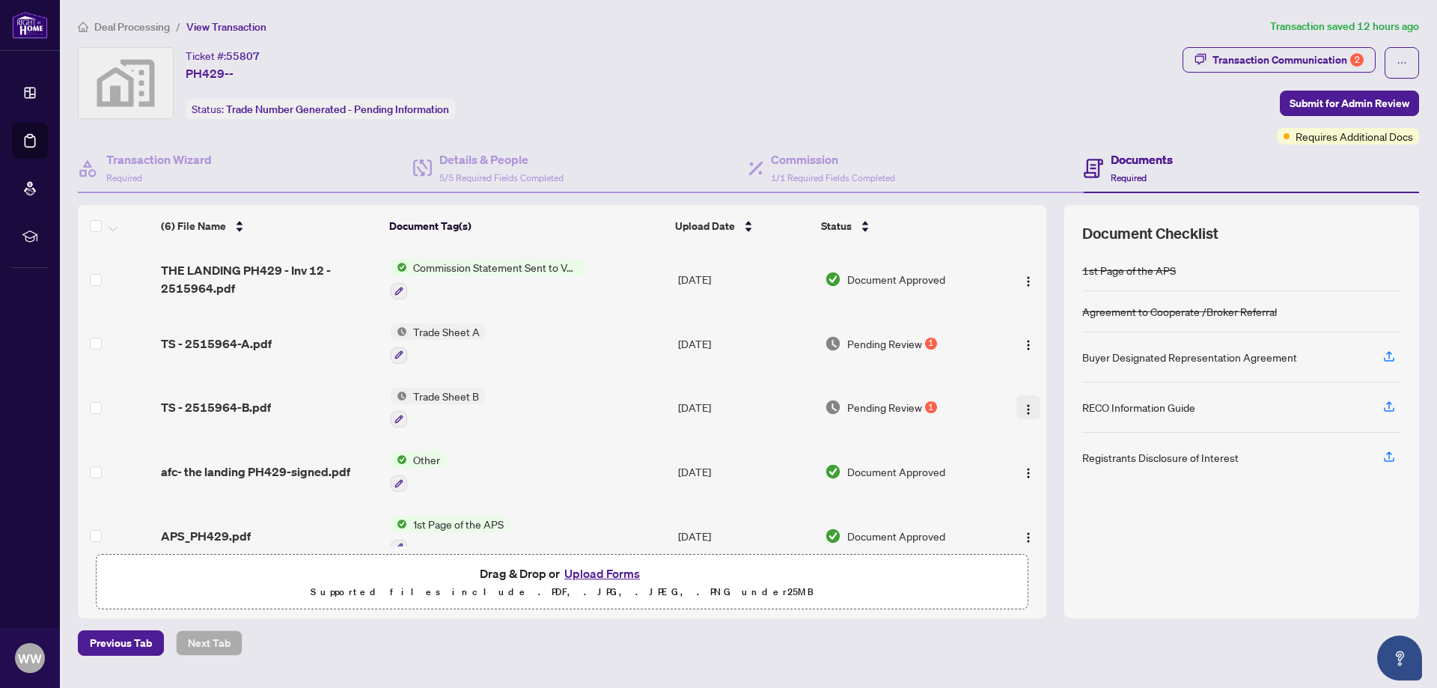
click at [1023, 408] on img "button" at bounding box center [1029, 410] width 12 height 12
click at [1036, 434] on span "View Document" at bounding box center [1095, 436] width 143 height 16
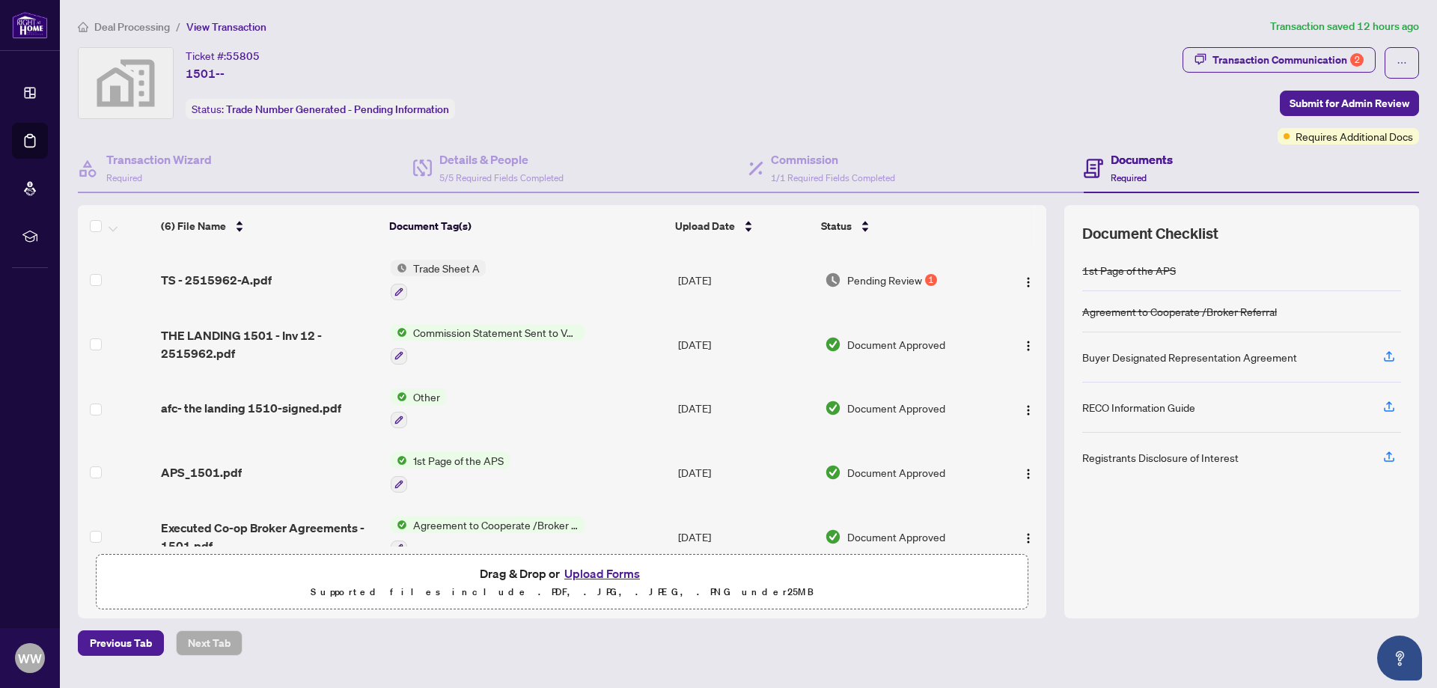
scroll to position [73, 0]
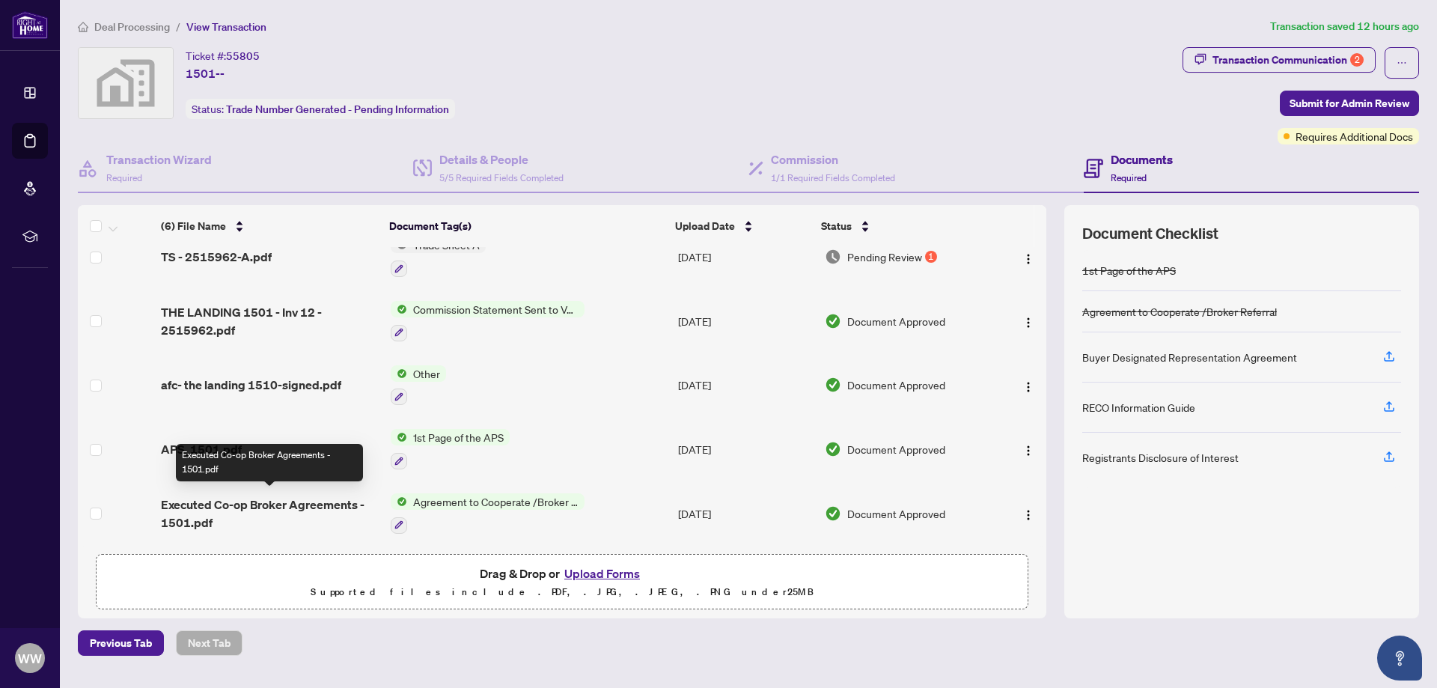
click at [311, 499] on span "Executed Co-op Broker Agreements - 1501.pdf" at bounding box center [270, 514] width 218 height 36
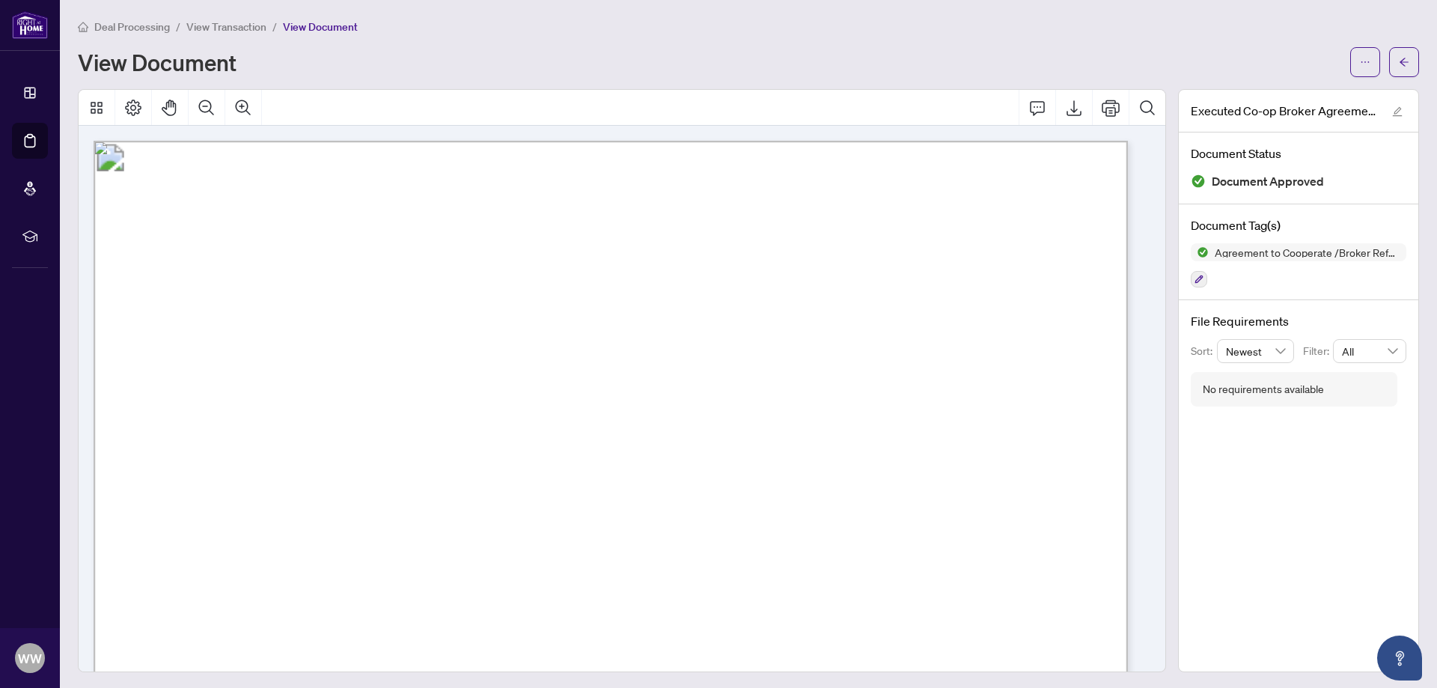
drag, startPoint x: 731, startPoint y: 430, endPoint x: 681, endPoint y: 427, distance: 51.0
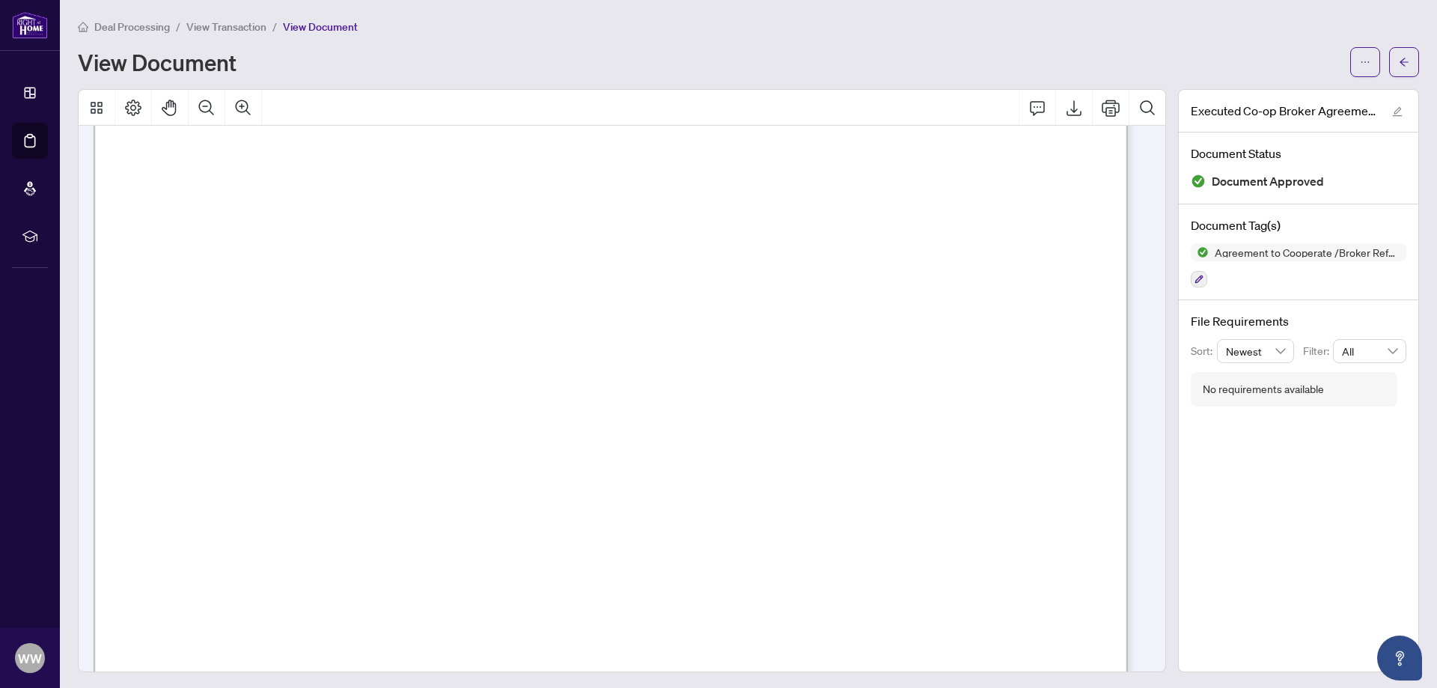
scroll to position [290, 0]
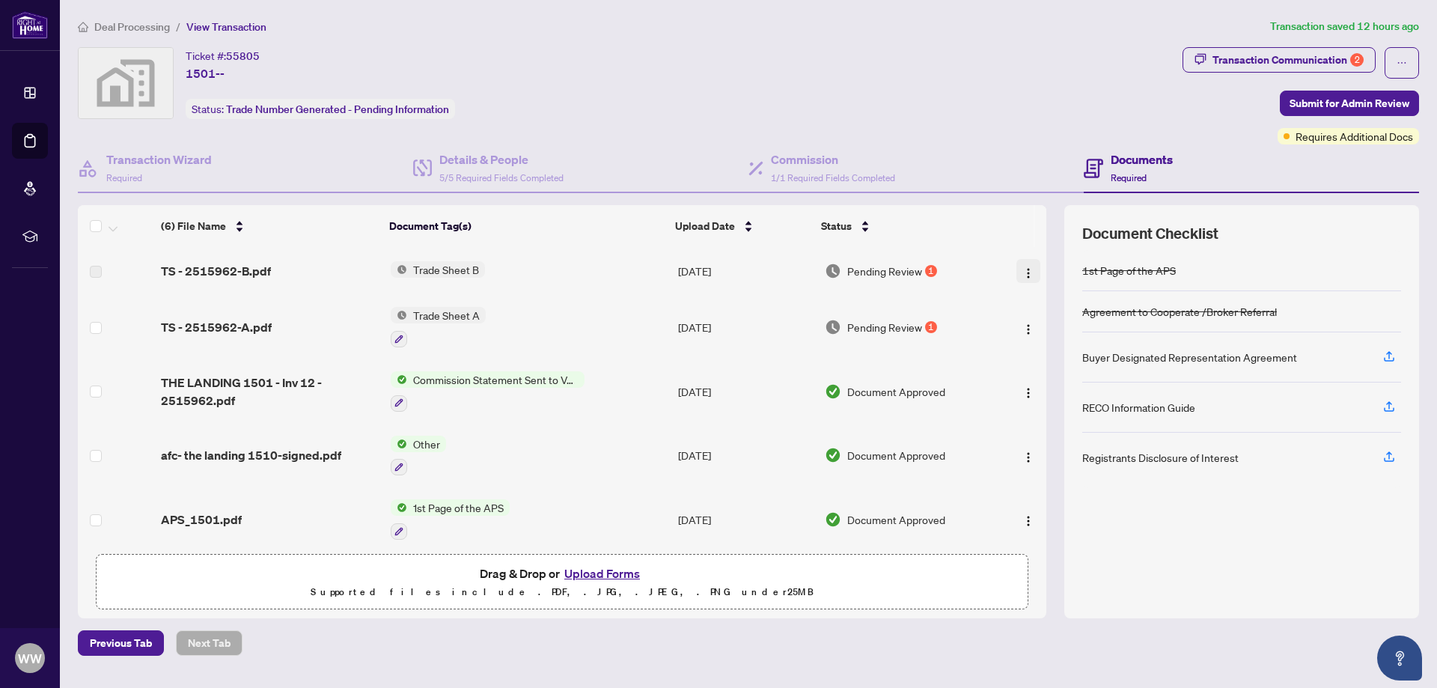
click at [1023, 273] on img "button" at bounding box center [1029, 273] width 12 height 12
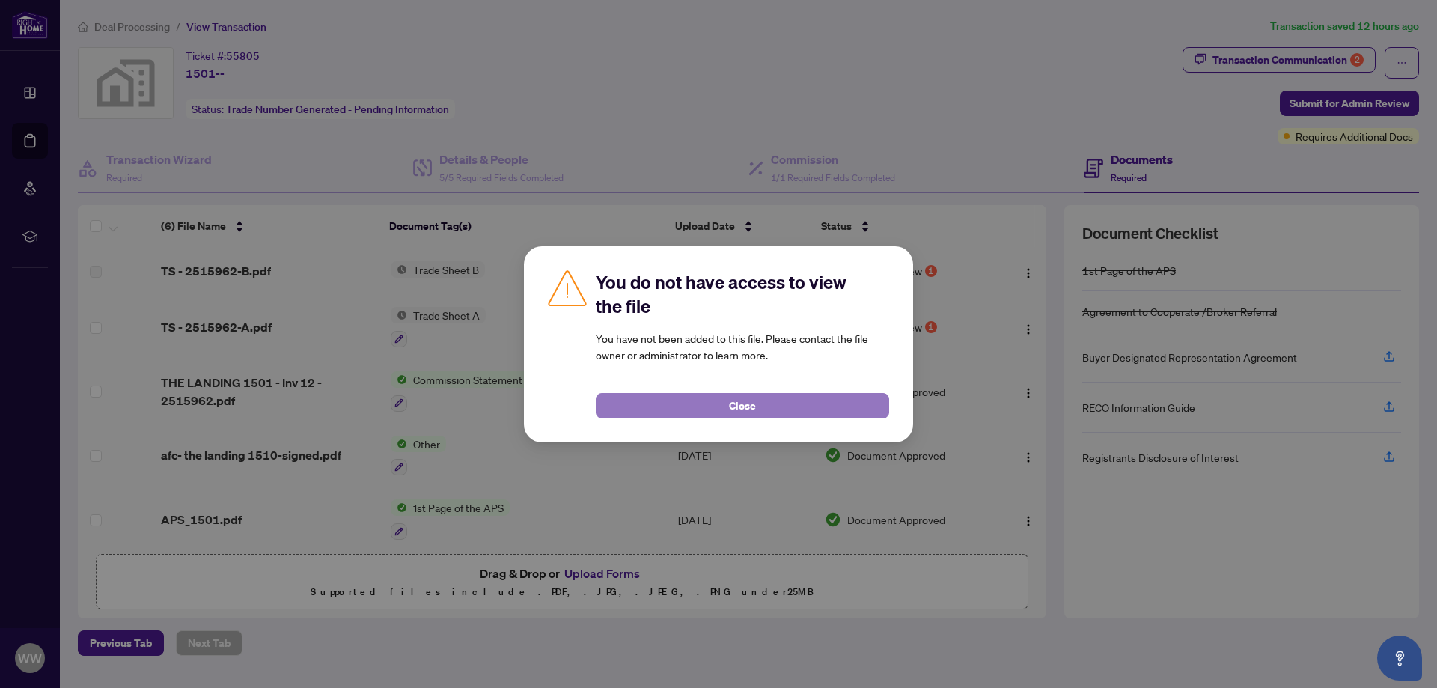
click at [814, 407] on button "Close" at bounding box center [742, 405] width 293 height 25
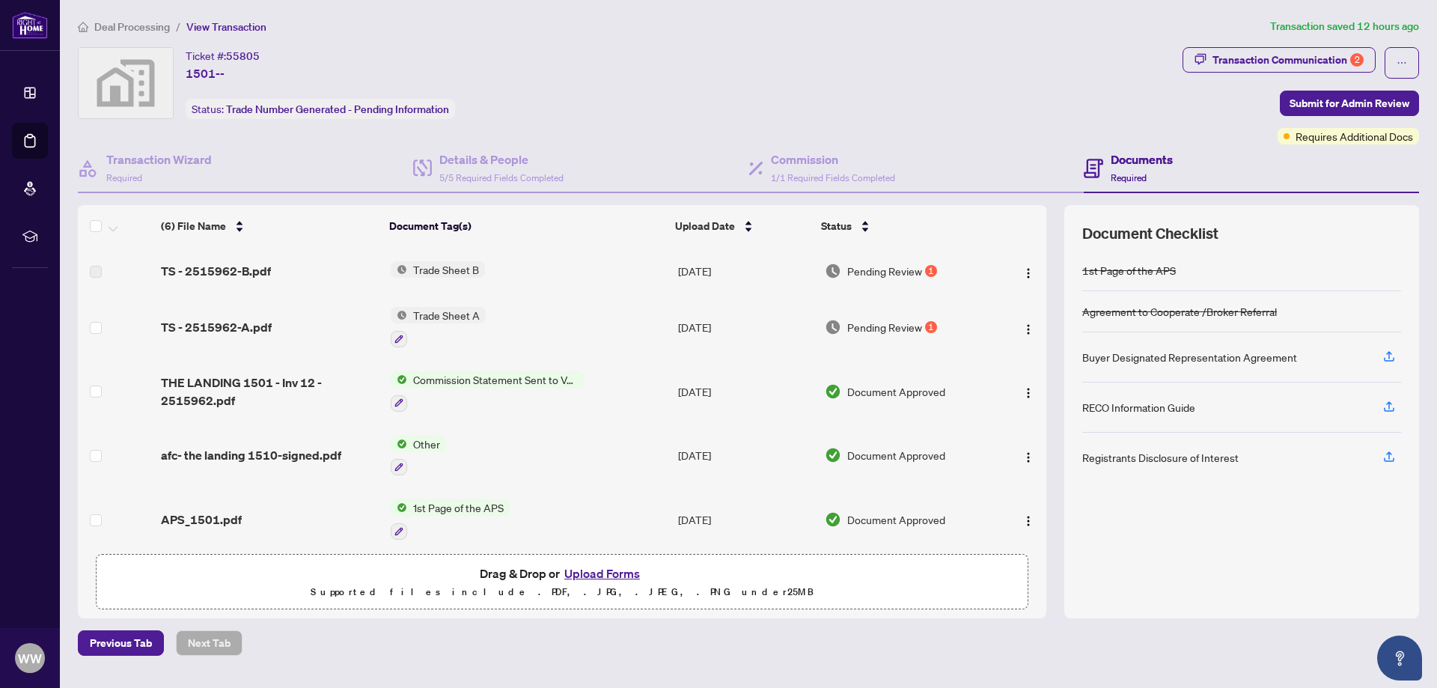
click at [447, 269] on span "Trade Sheet B" at bounding box center [446, 269] width 78 height 16
click at [94, 273] on label at bounding box center [96, 272] width 12 height 16
click at [1023, 271] on img "button" at bounding box center [1029, 273] width 12 height 12
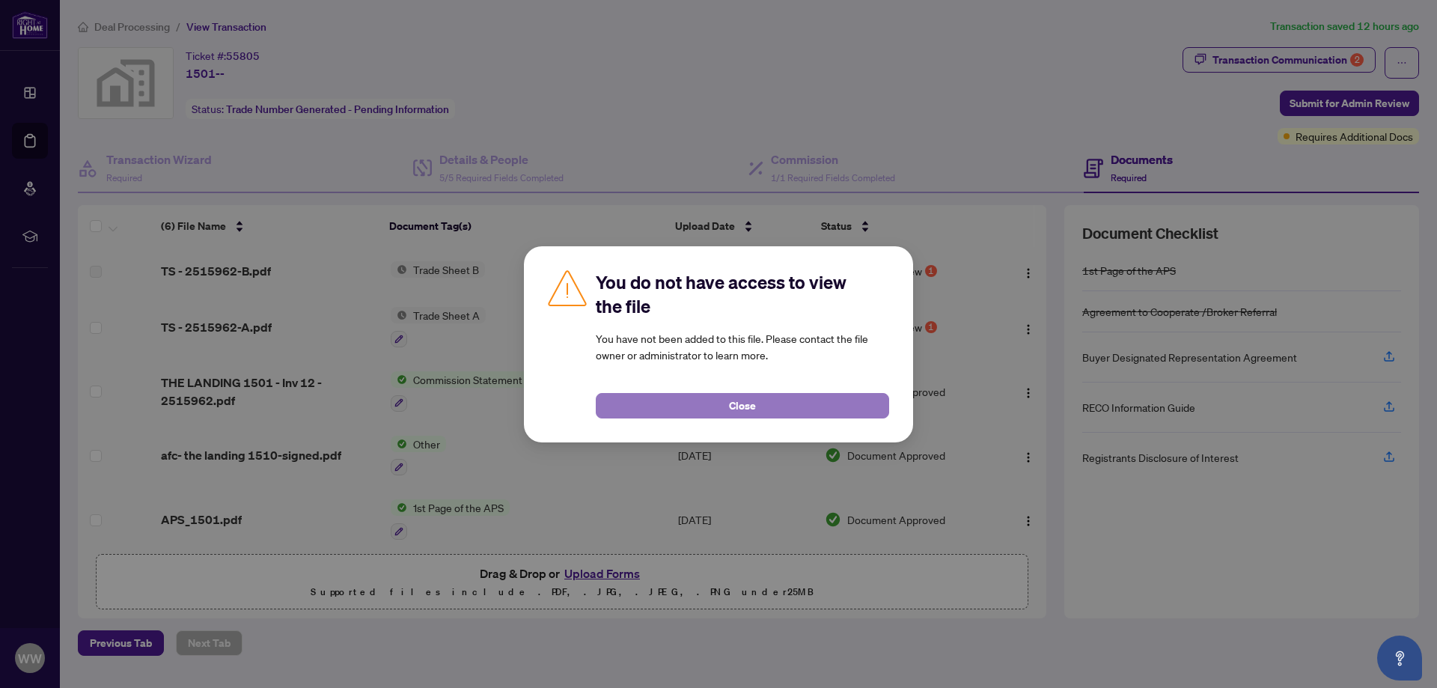
click at [779, 404] on button "Close" at bounding box center [742, 405] width 293 height 25
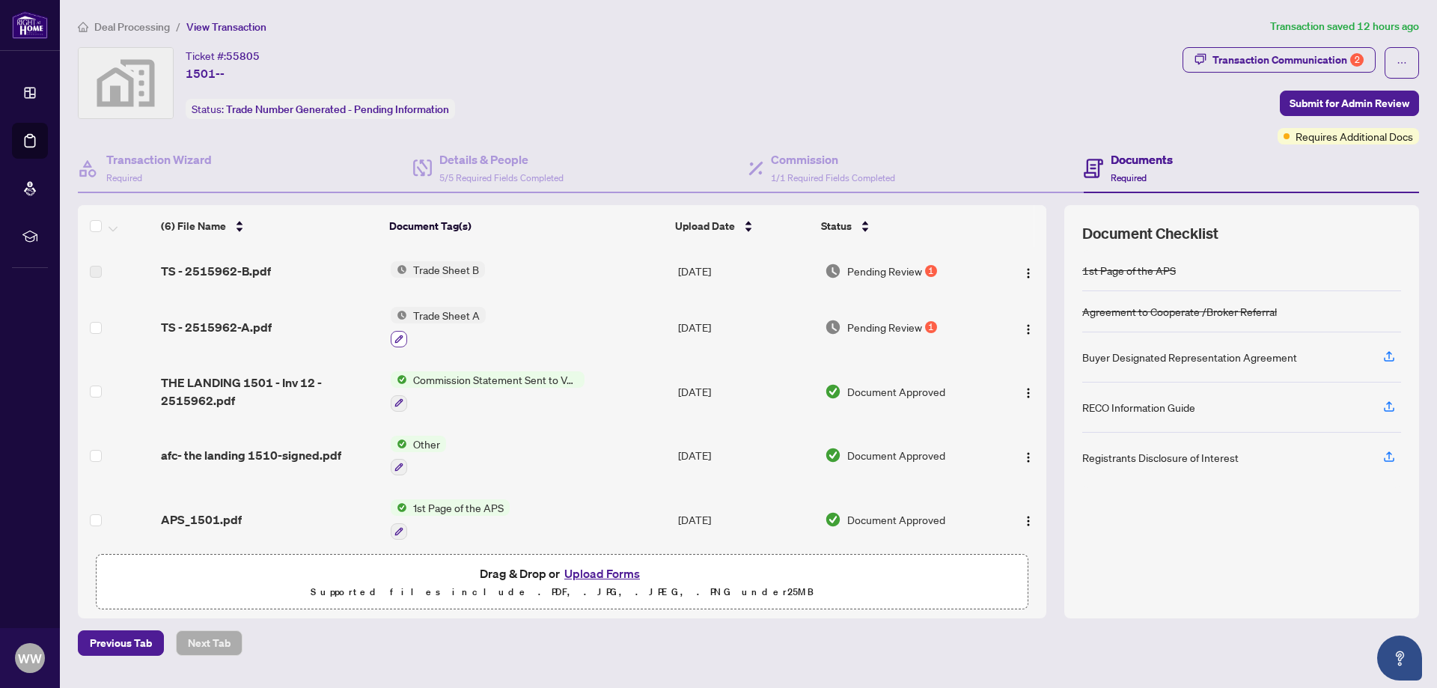
click at [397, 342] on icon "button" at bounding box center [399, 339] width 9 height 9
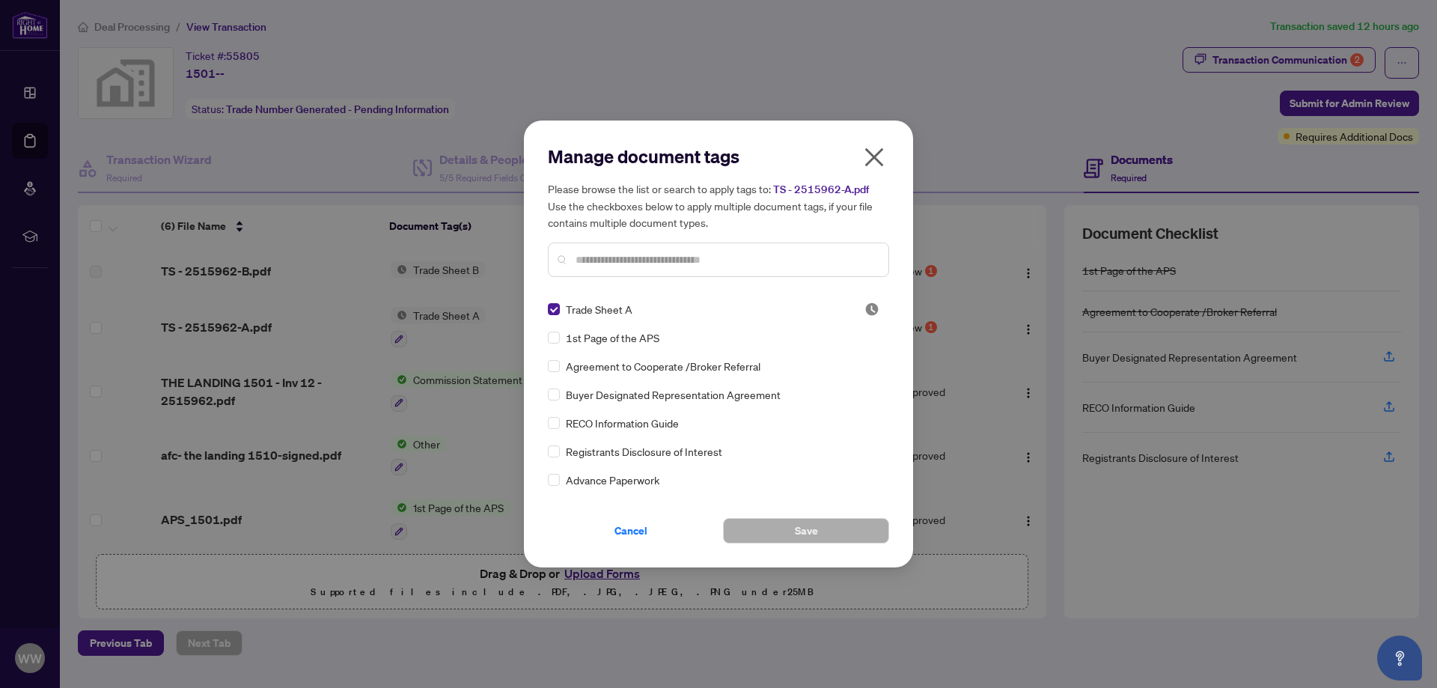
click at [868, 162] on icon "close" at bounding box center [874, 157] width 19 height 19
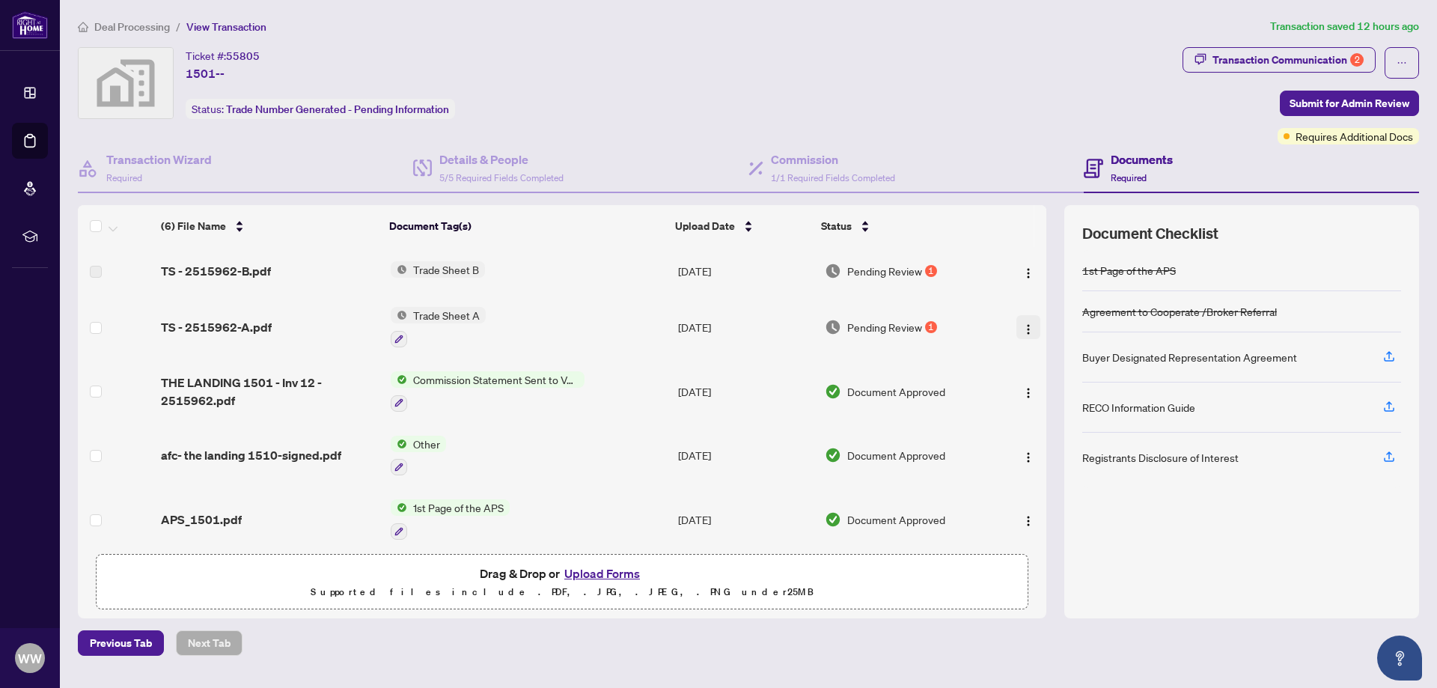
click at [1023, 324] on img "button" at bounding box center [1029, 329] width 12 height 12
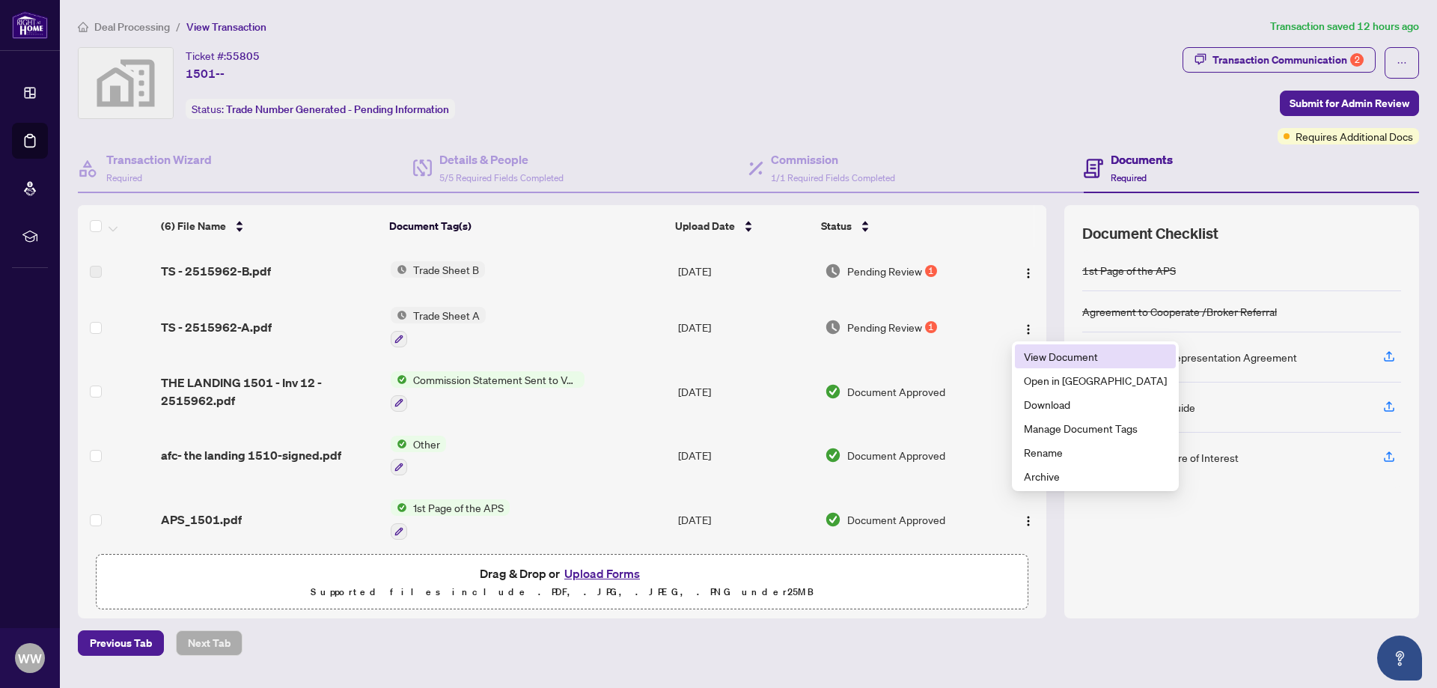
click at [1037, 358] on span "View Document" at bounding box center [1095, 356] width 143 height 16
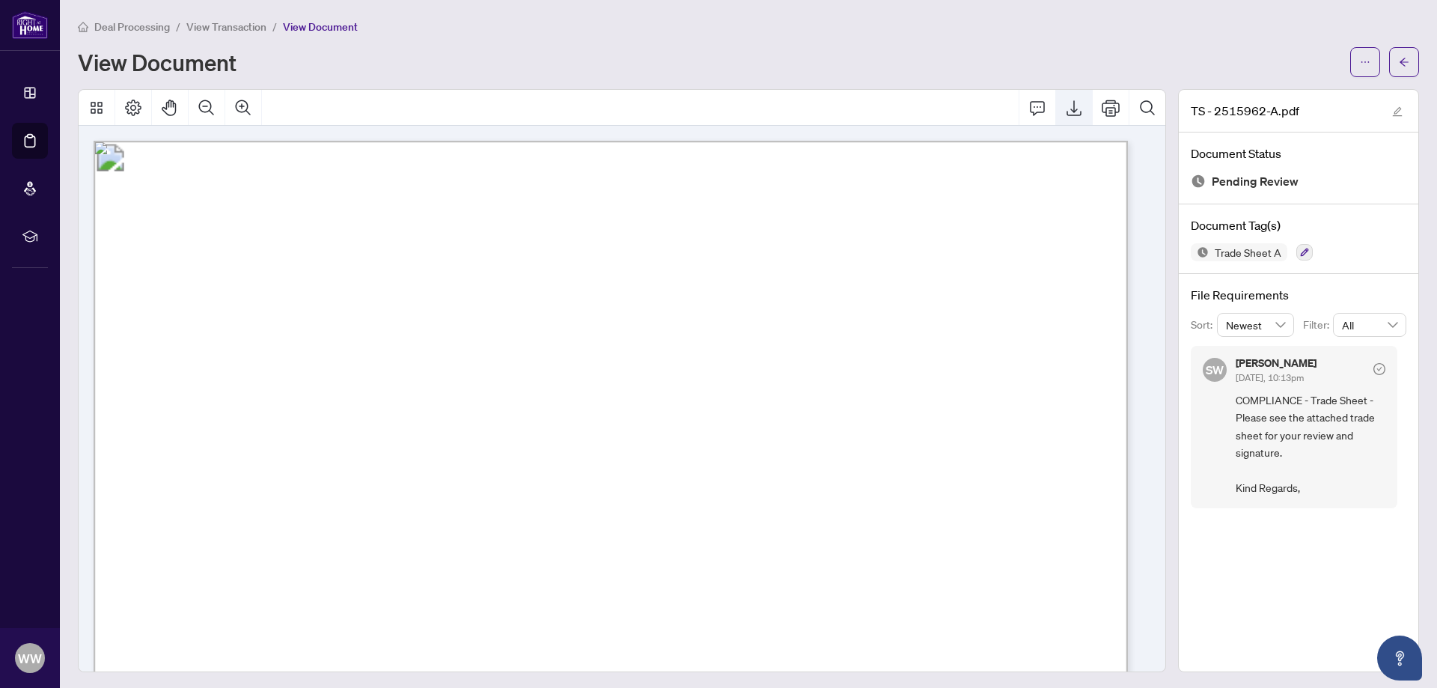
click at [1067, 110] on icon "Export" at bounding box center [1074, 108] width 15 height 16
click at [1065, 112] on icon "Export" at bounding box center [1074, 108] width 18 height 18
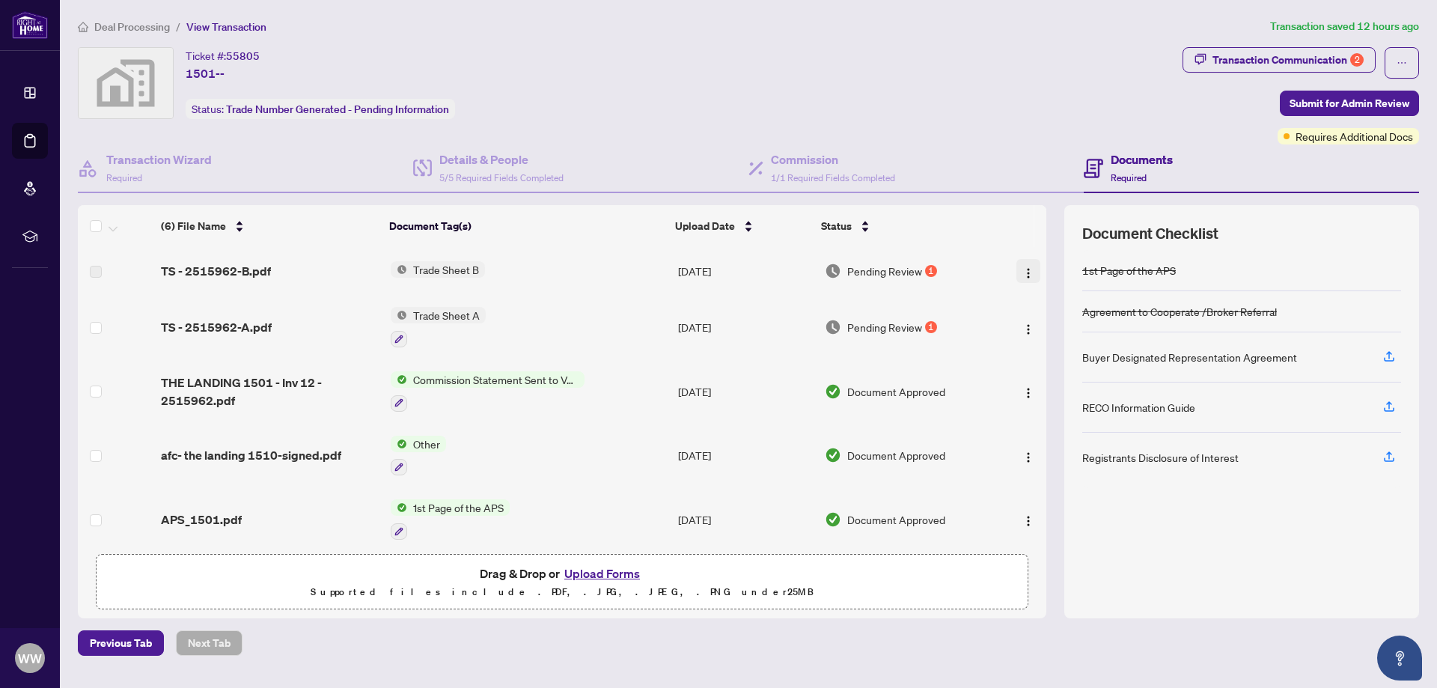
click at [1023, 271] on img "button" at bounding box center [1029, 273] width 12 height 12
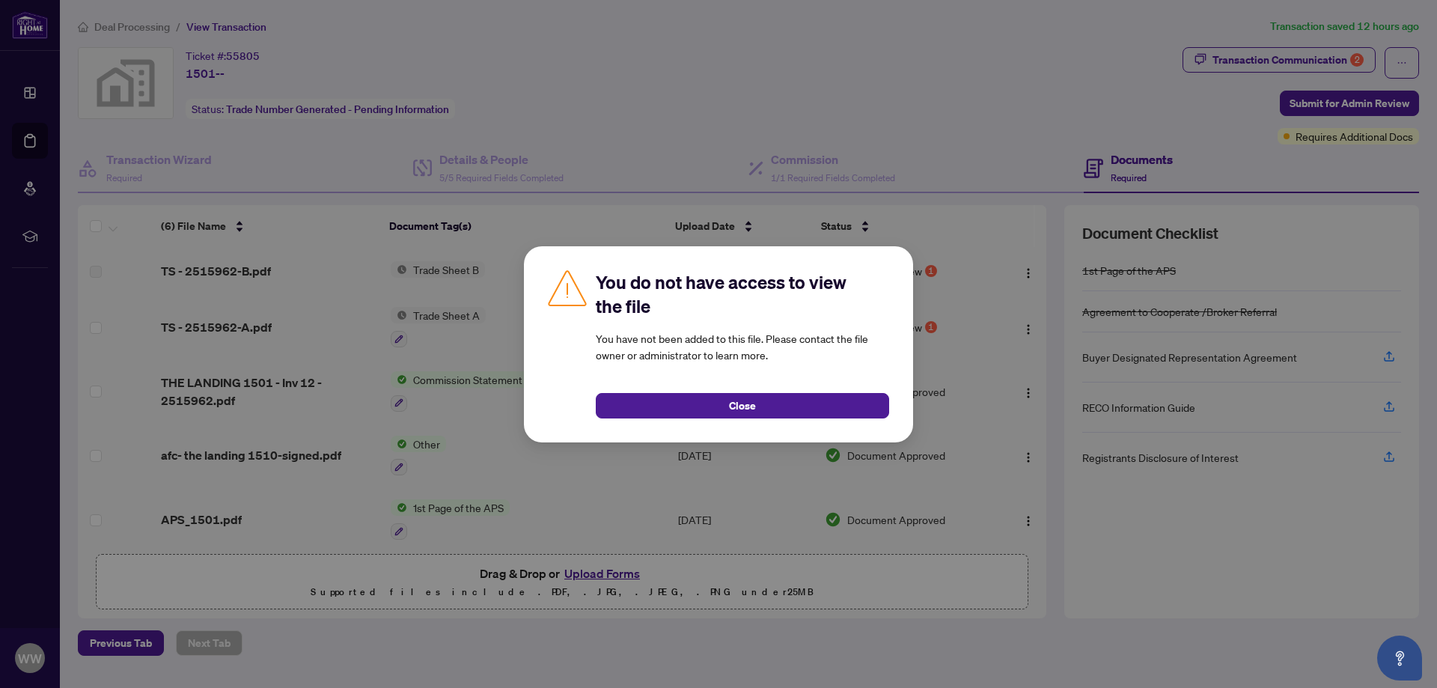
click at [985, 228] on div "You do not have access to view the file You have not been added to this file. P…" at bounding box center [718, 344] width 1437 height 688
click at [823, 411] on button "Close" at bounding box center [742, 405] width 293 height 25
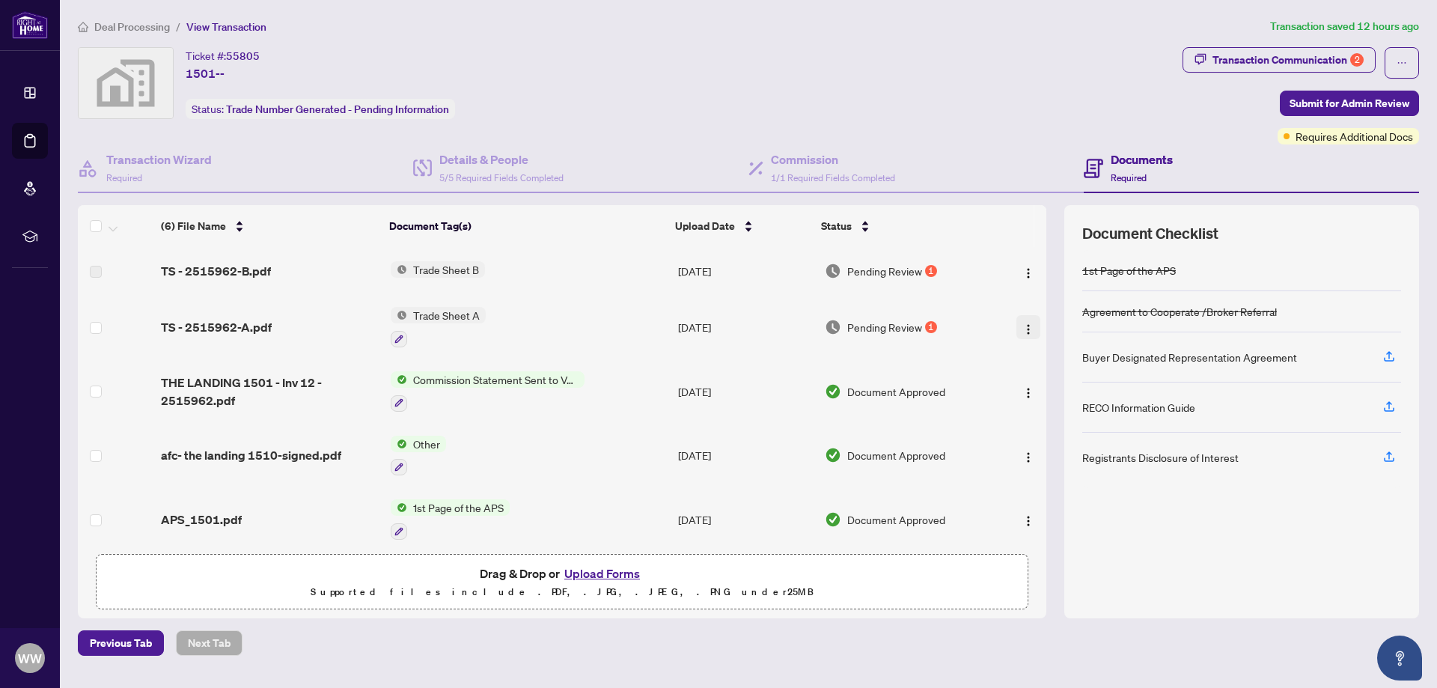
click at [1023, 327] on img "button" at bounding box center [1029, 329] width 12 height 12
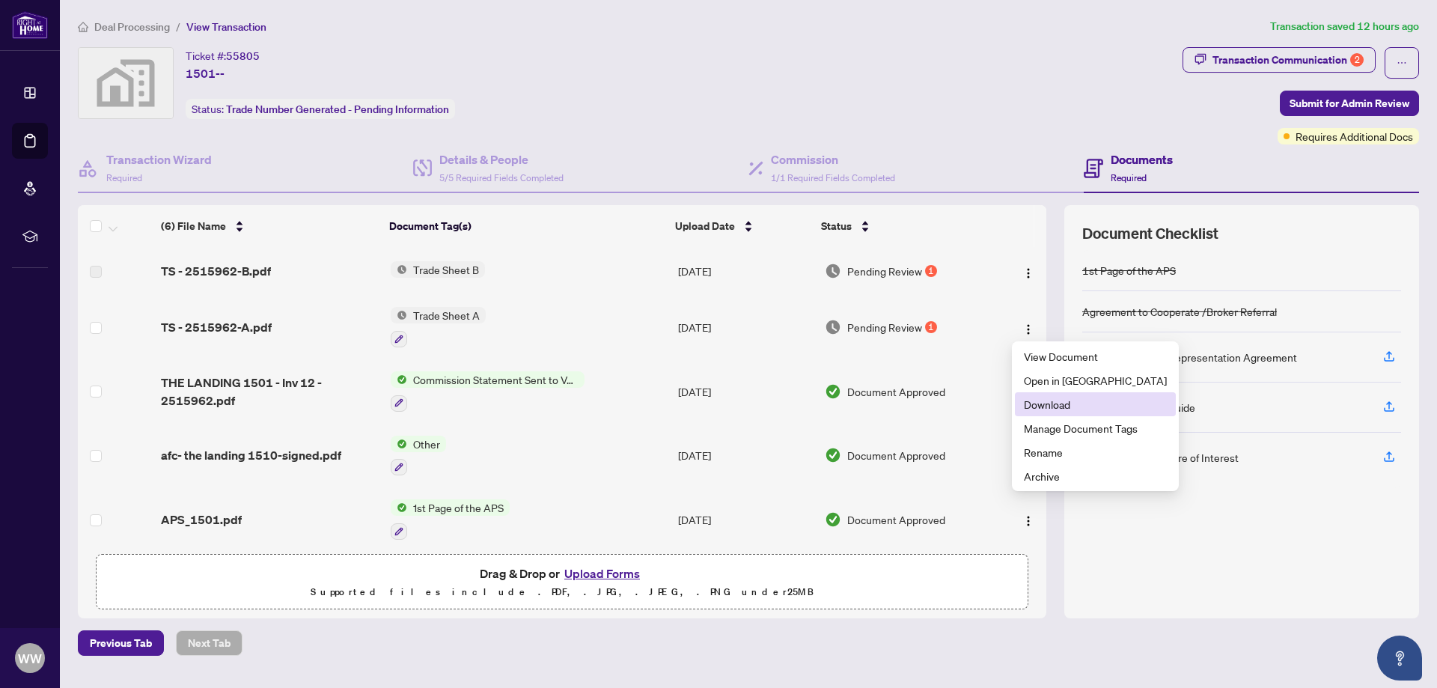
click at [1053, 404] on span "Download" at bounding box center [1095, 404] width 143 height 16
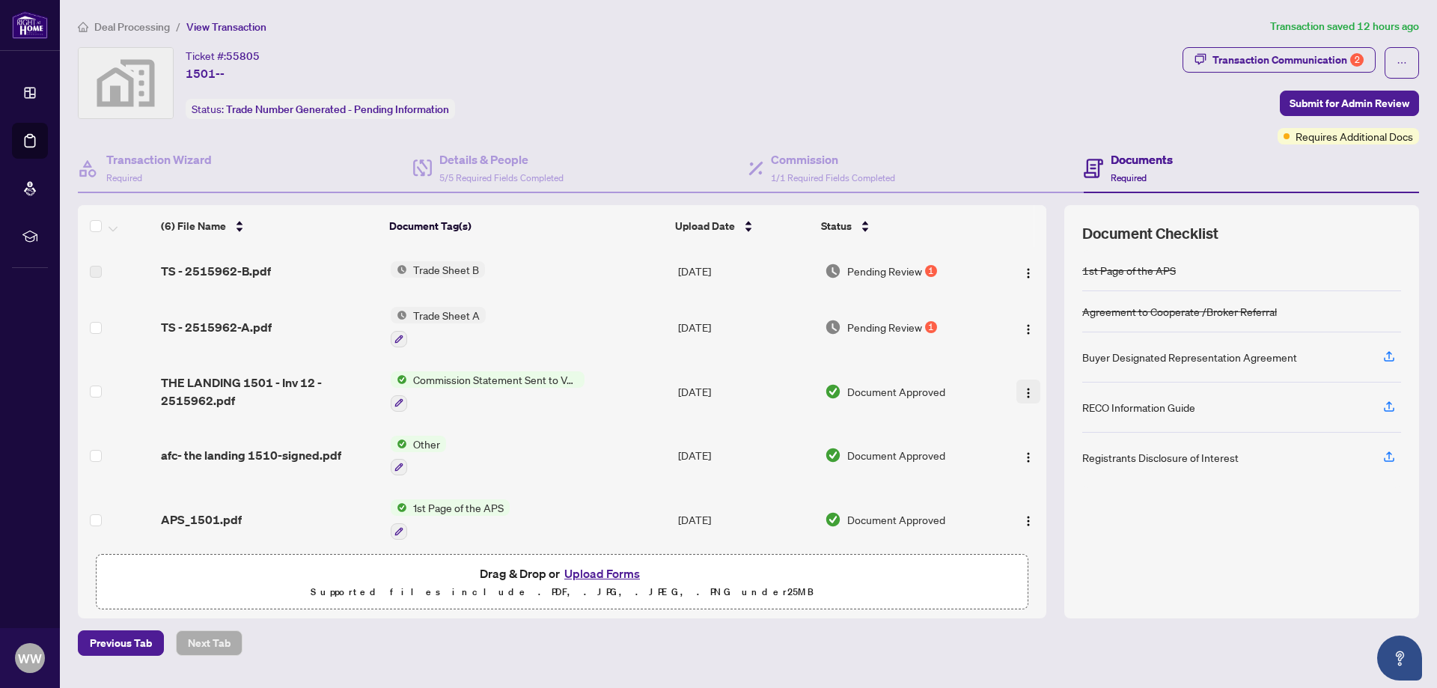
click at [1024, 392] on img "button" at bounding box center [1029, 393] width 12 height 12
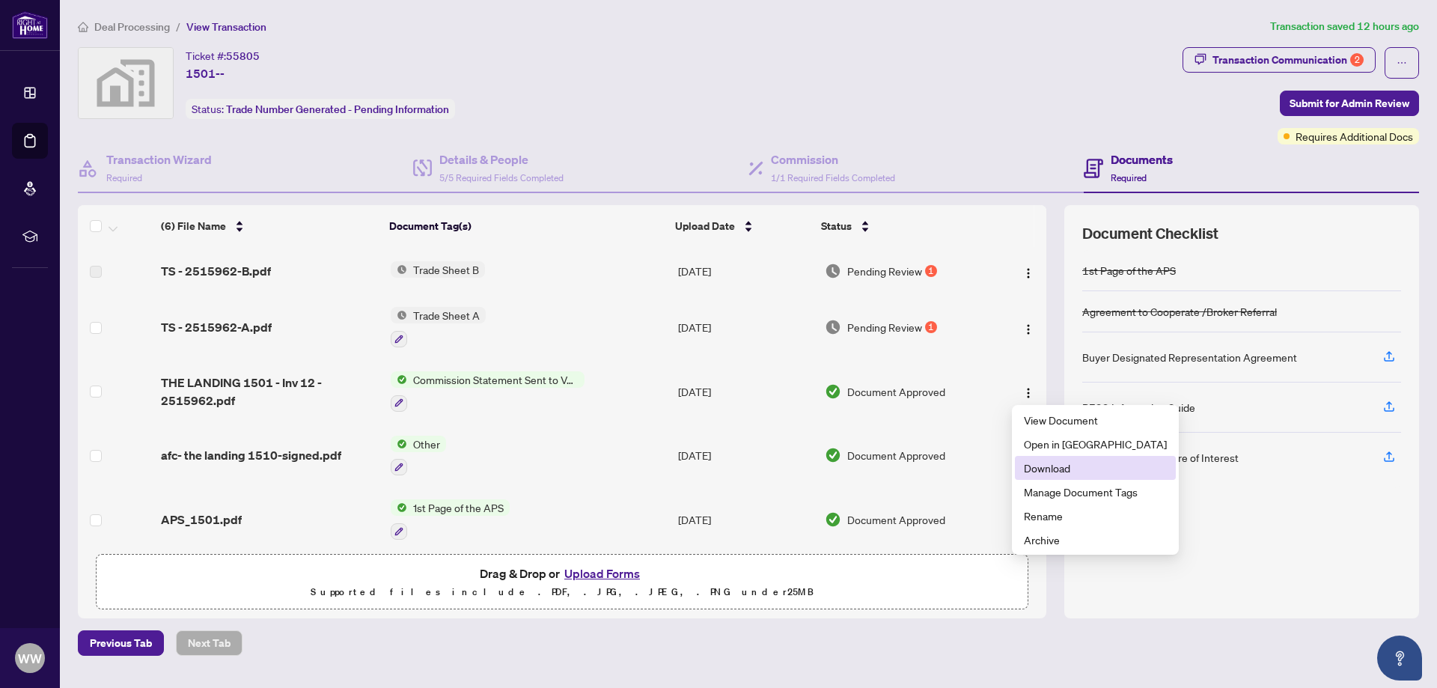
click at [1049, 472] on span "Download" at bounding box center [1095, 468] width 143 height 16
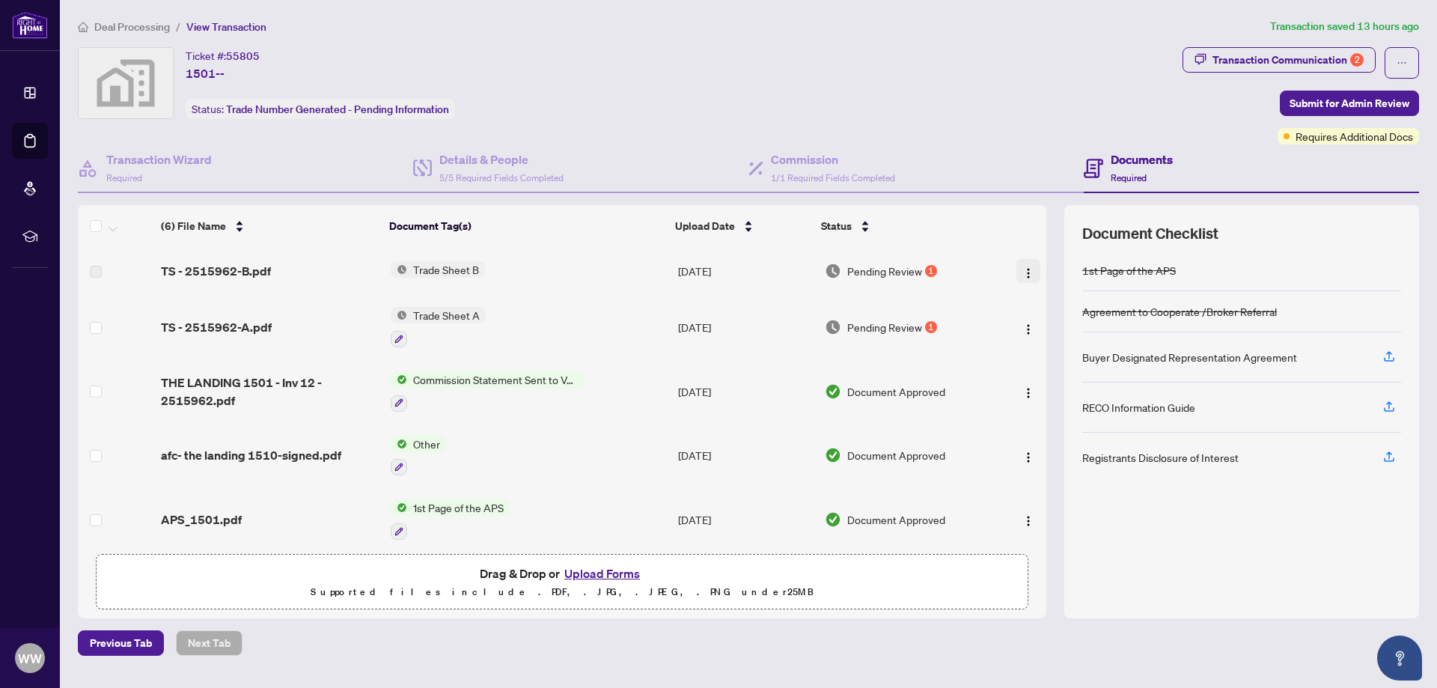
click at [1023, 272] on img "button" at bounding box center [1029, 273] width 12 height 12
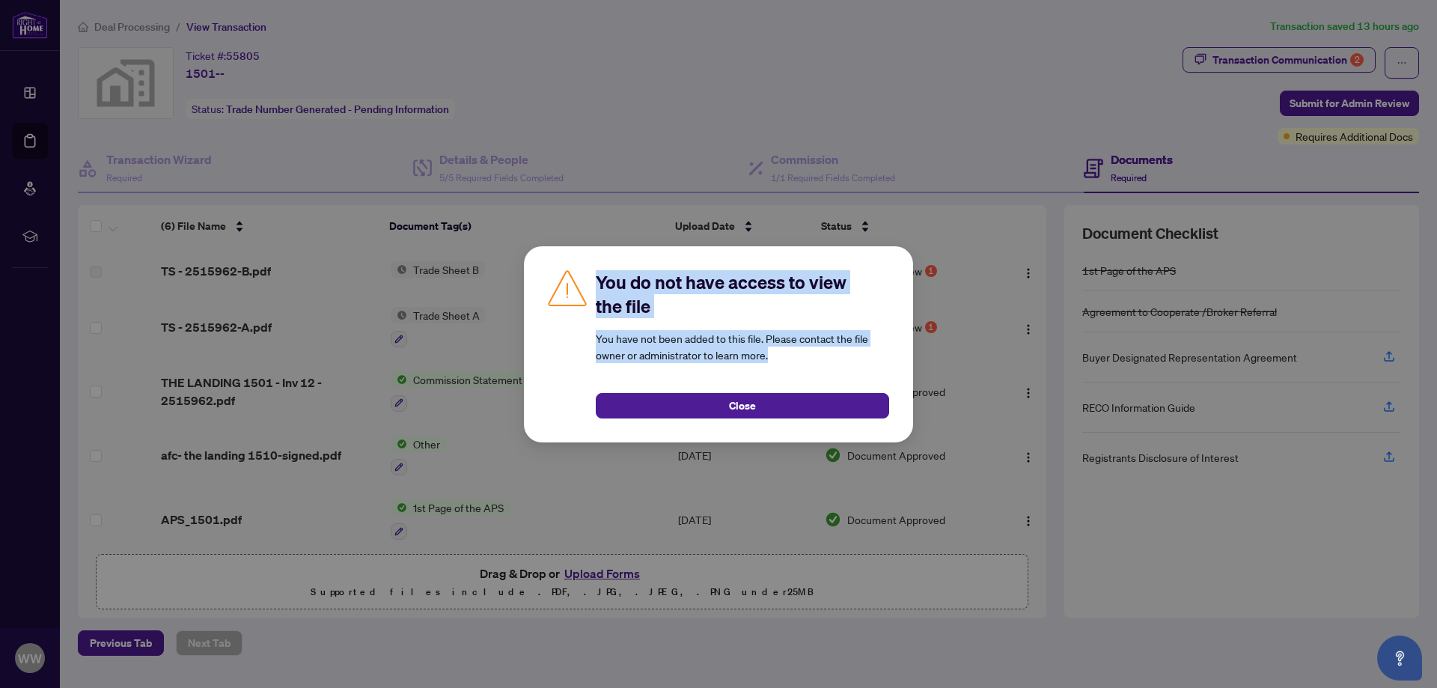
drag, startPoint x: 600, startPoint y: 281, endPoint x: 786, endPoint y: 354, distance: 200.1
click at [786, 354] on div "You do not have access to view the file You have not been added to this file. P…" at bounding box center [742, 344] width 293 height 148
copy div "You do not have access to view the file You have not been added to this file. P…"
click at [862, 365] on div "You do not have access to view the file You have not been added to this file. P…" at bounding box center [742, 344] width 293 height 148
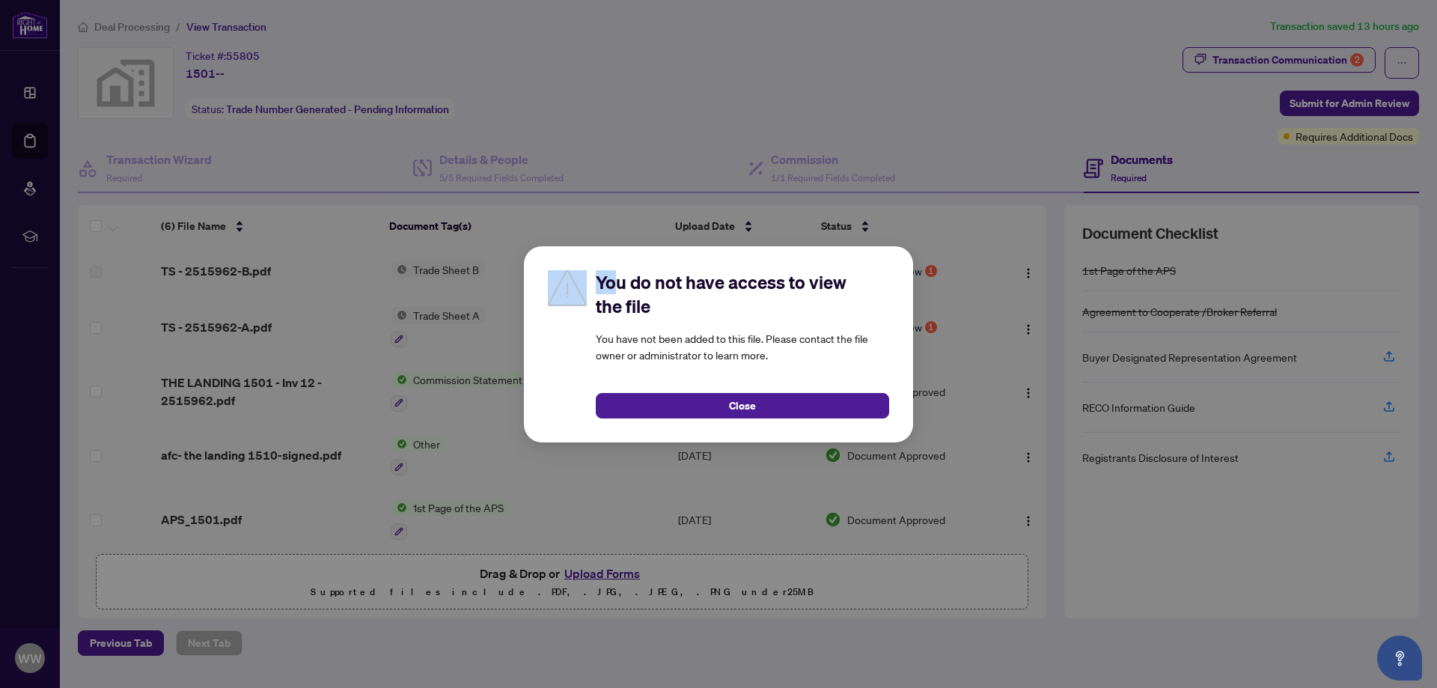
drag, startPoint x: 549, startPoint y: 257, endPoint x: 612, endPoint y: 276, distance: 66.3
click at [612, 276] on div "You do not have access to view the file You have not been added to this file. P…" at bounding box center [718, 344] width 389 height 196
click at [672, 264] on div "You do not have access to view the file You have not been added to this file. P…" at bounding box center [718, 344] width 389 height 196
